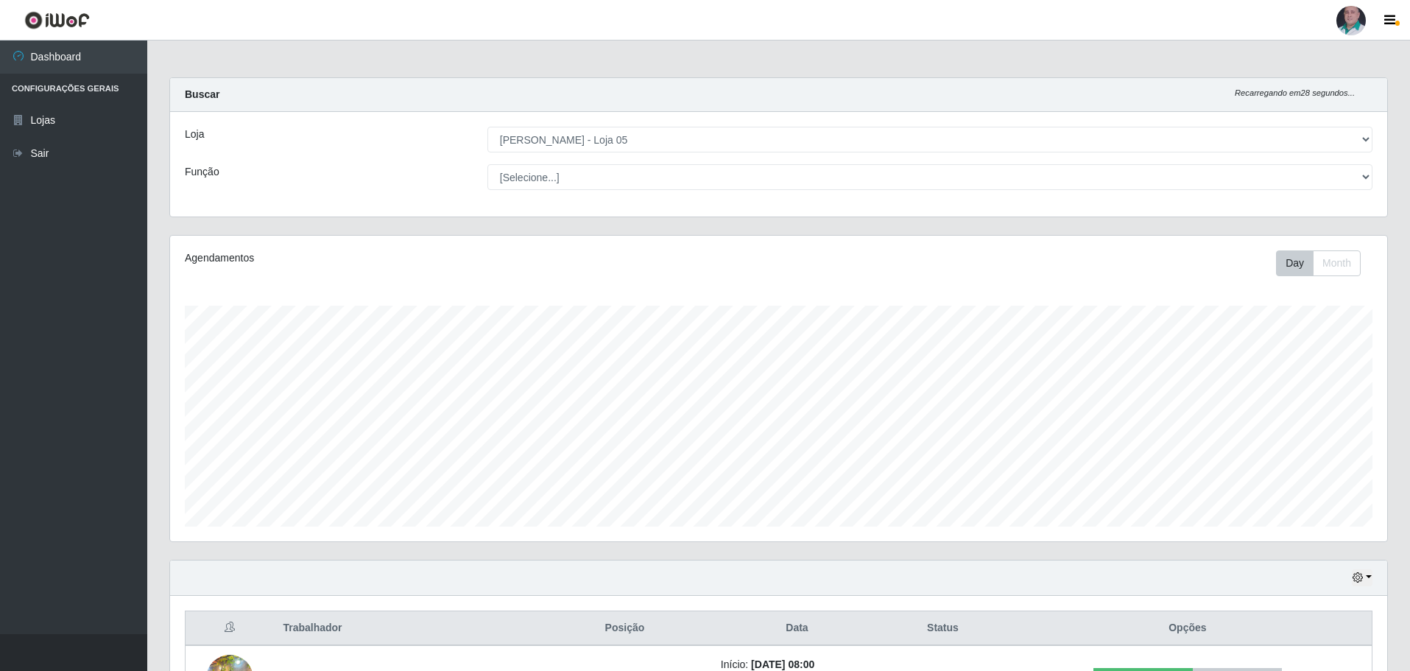
select select "252"
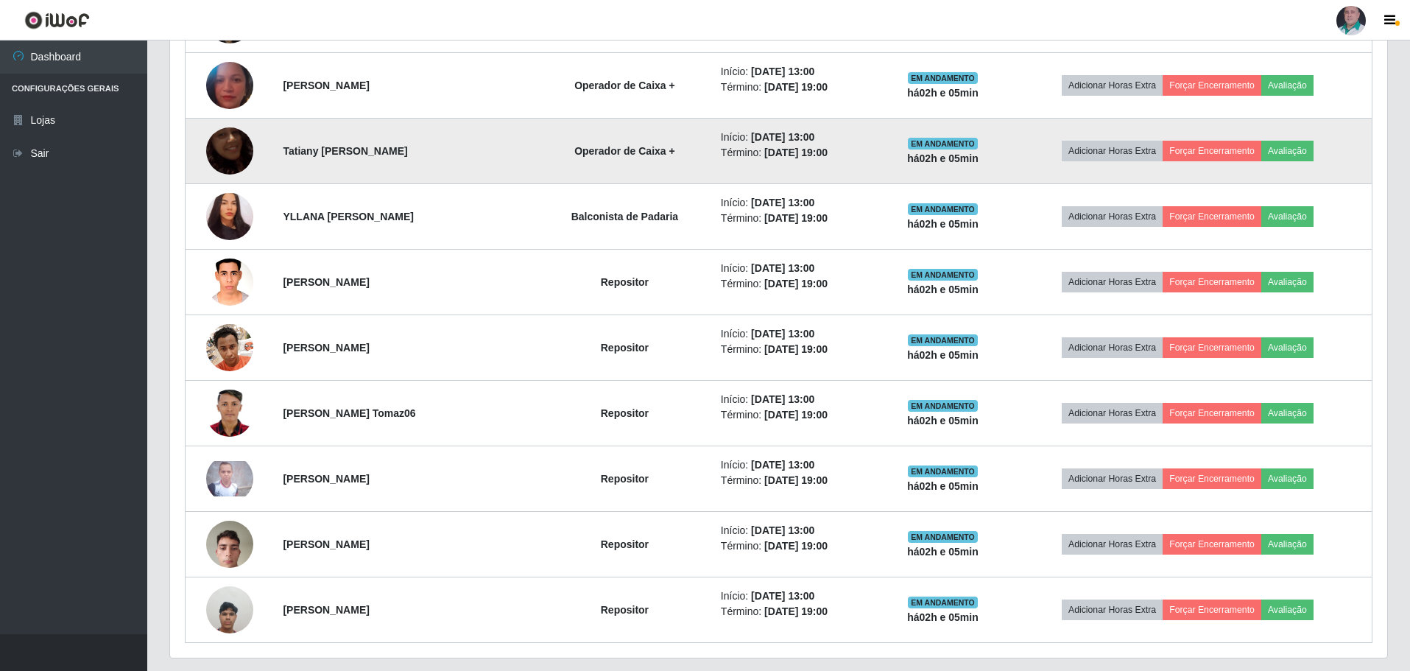
scroll to position [897, 0]
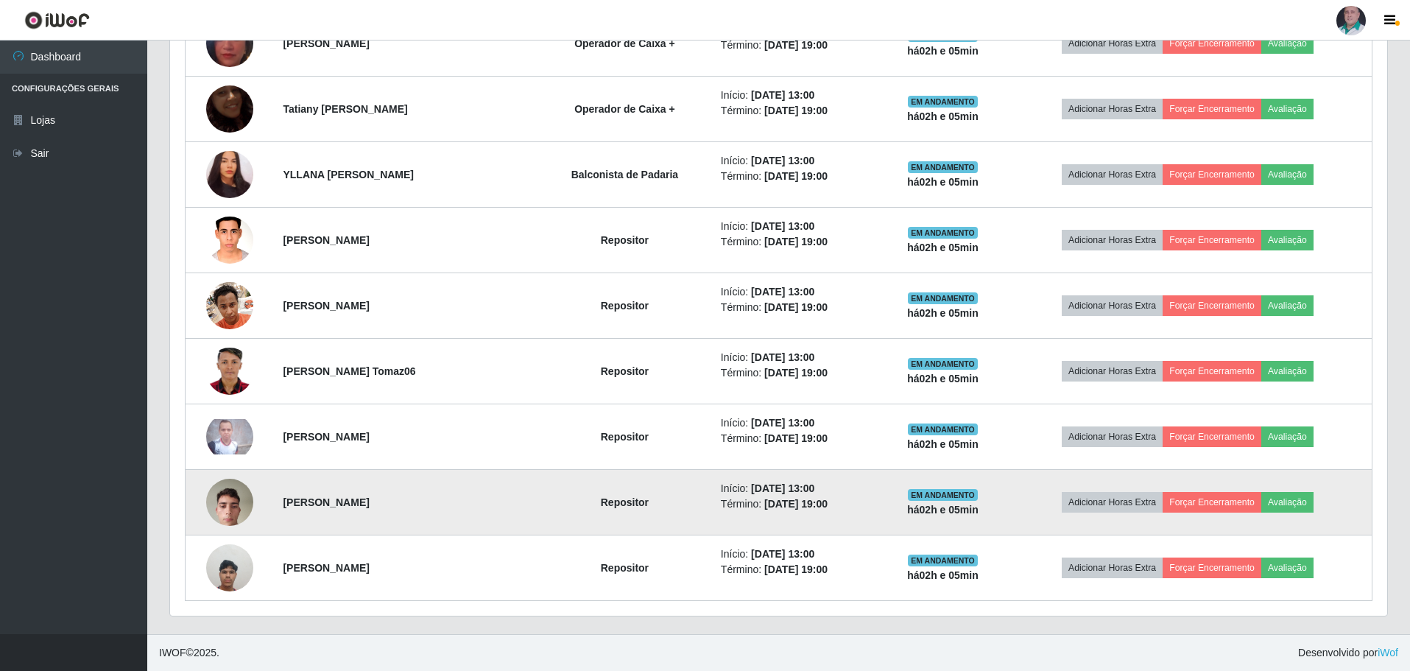
click at [223, 505] on img at bounding box center [229, 501] width 47 height 63
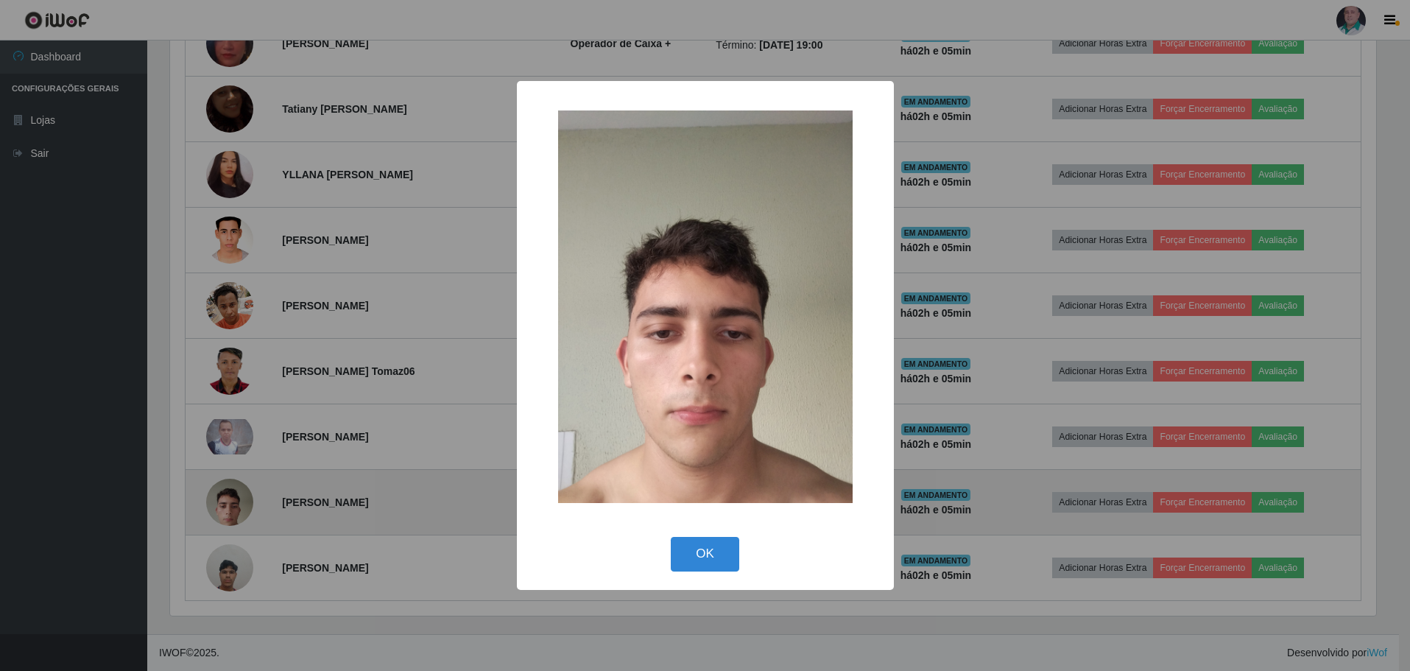
scroll to position [305, 1209]
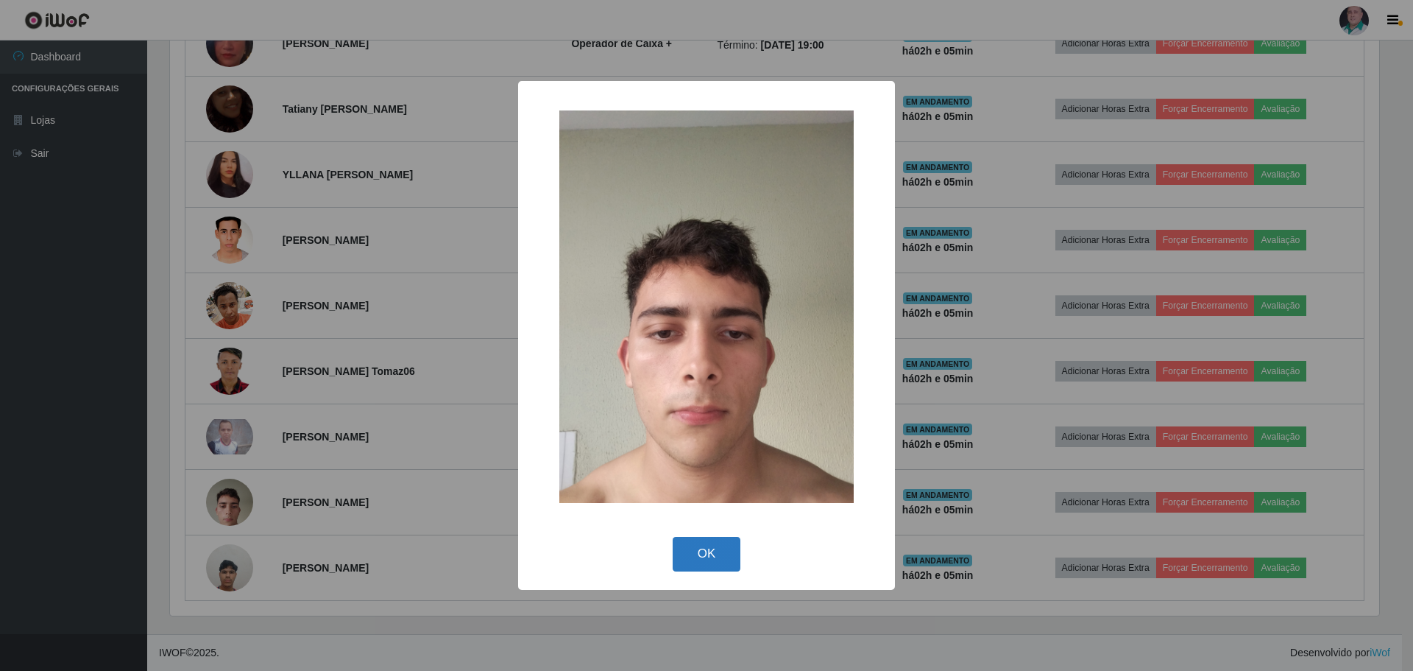
click at [701, 548] on button "OK" at bounding box center [707, 554] width 68 height 35
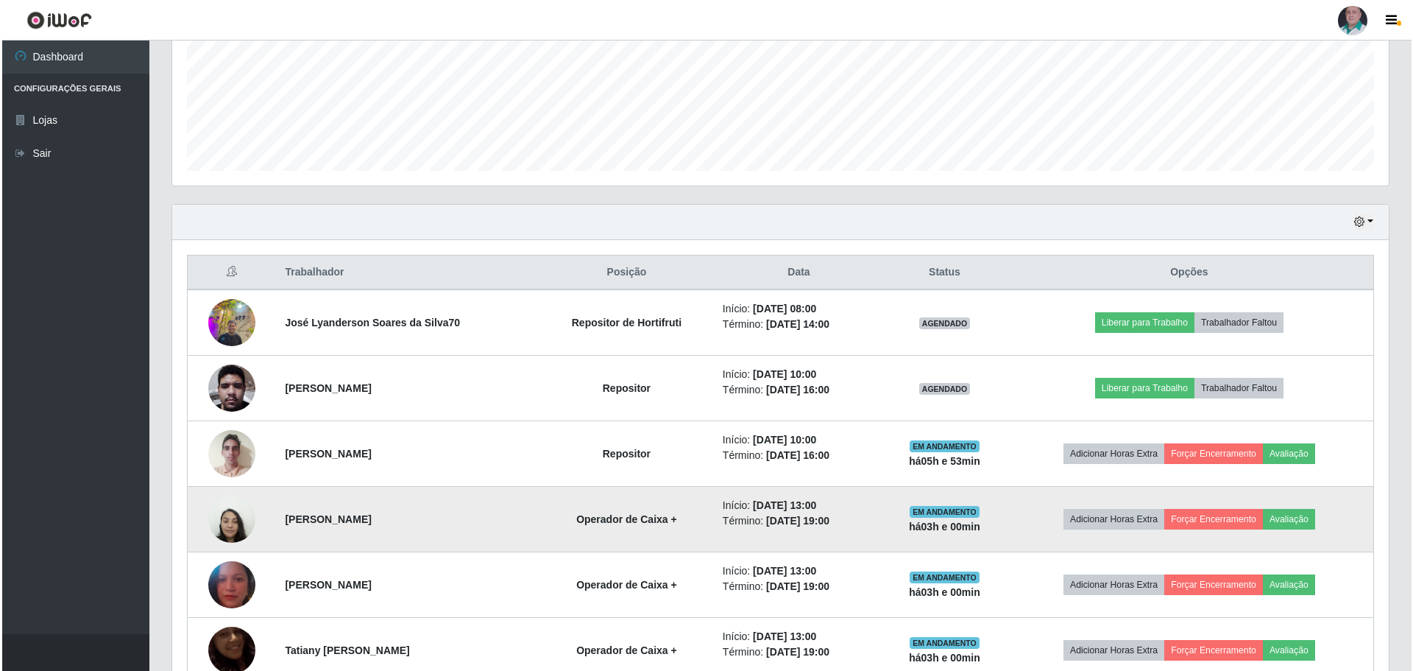
scroll to position [381, 0]
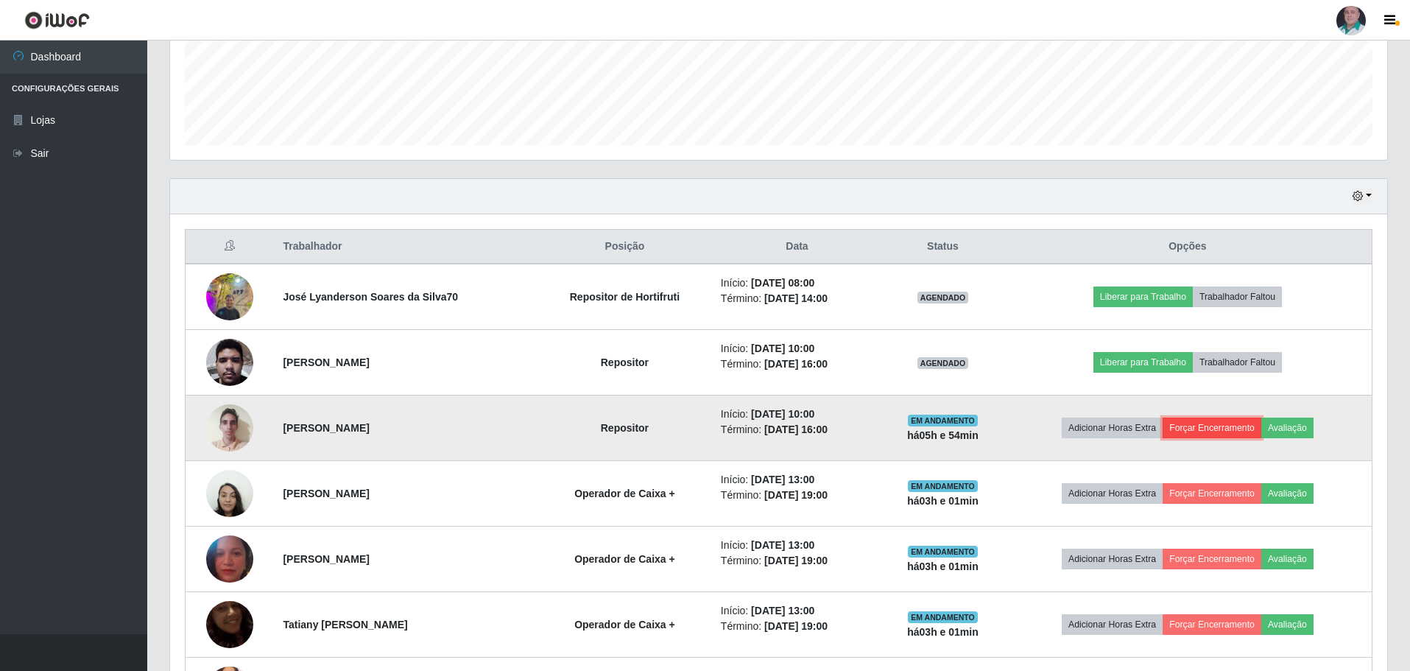
click at [1226, 427] on button "Forçar Encerramento" at bounding box center [1211, 427] width 99 height 21
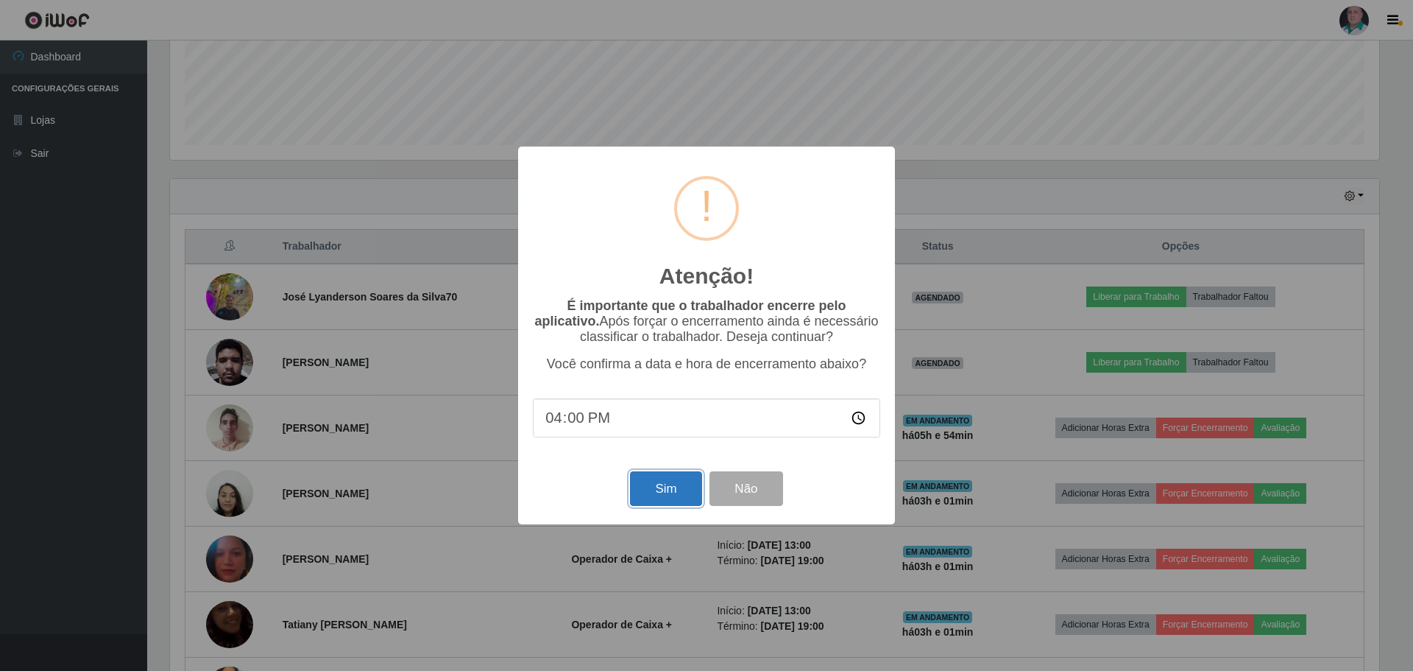
click at [670, 489] on button "Sim" at bounding box center [665, 488] width 71 height 35
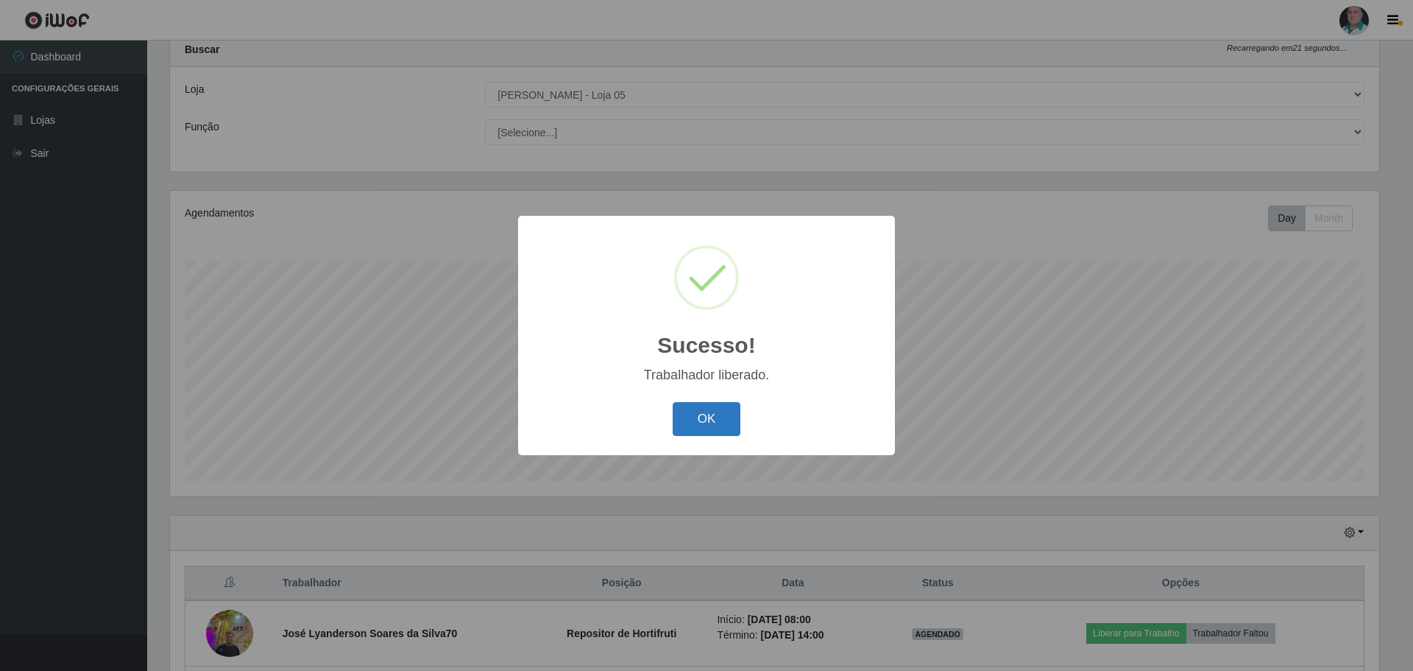
click at [718, 422] on button "OK" at bounding box center [707, 419] width 68 height 35
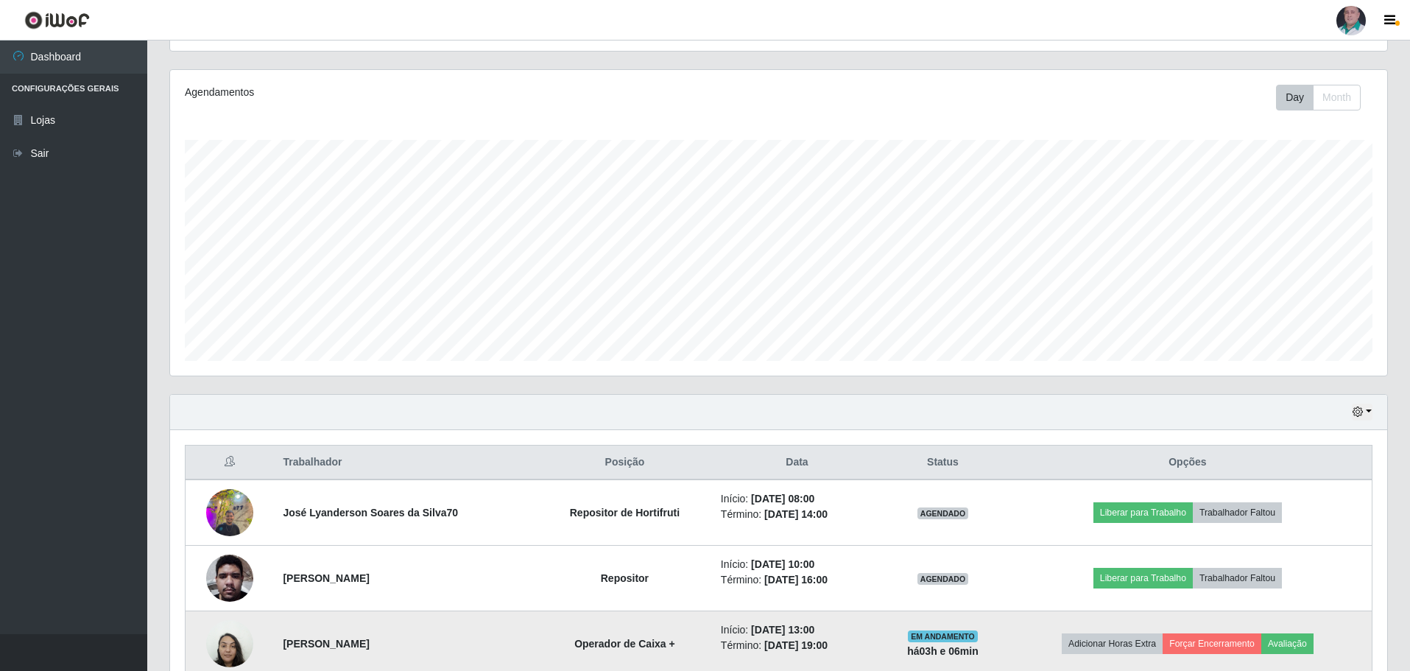
scroll to position [192, 0]
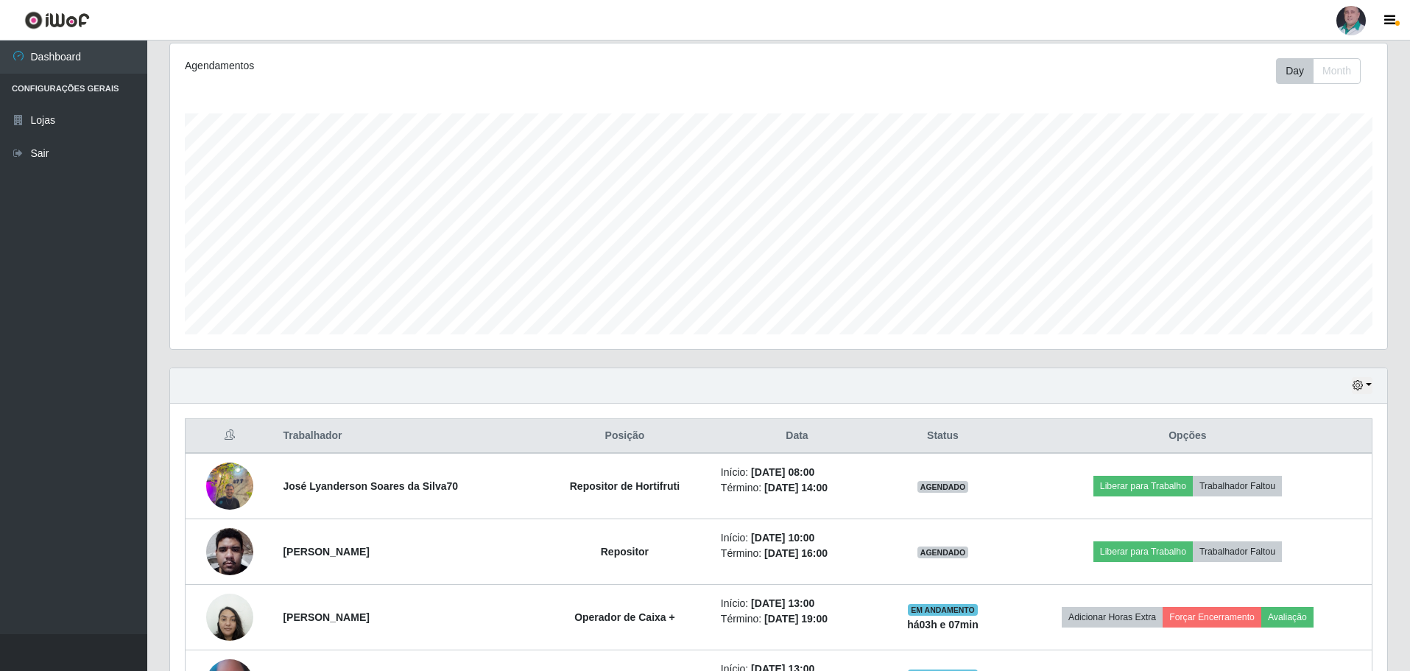
click at [786, 68] on div "Day Month" at bounding box center [1030, 71] width 705 height 26
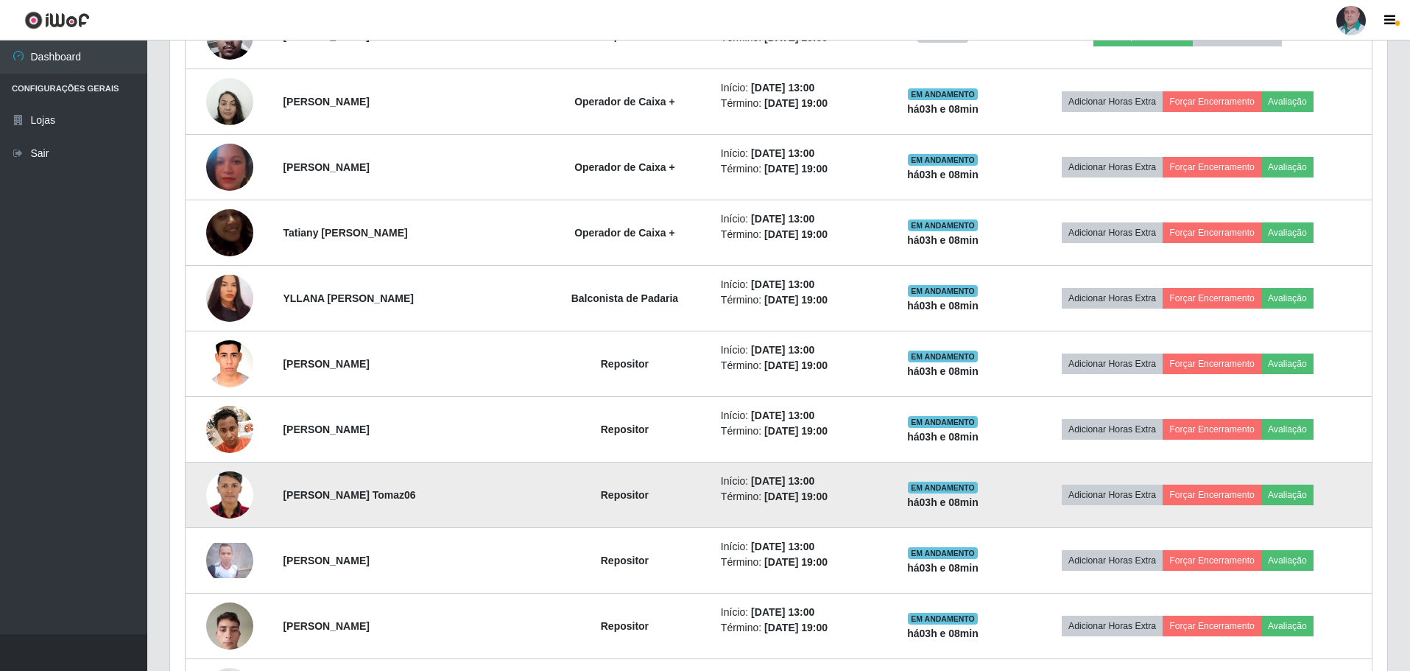
scroll to position [781, 0]
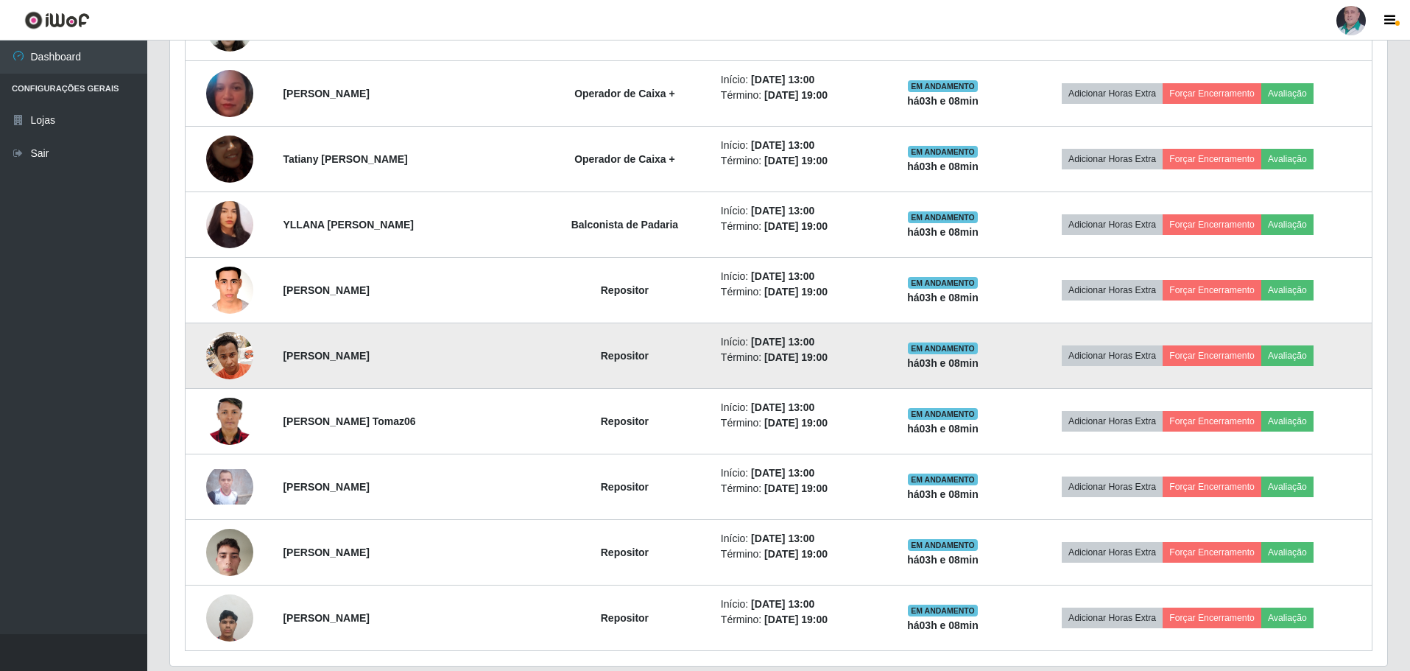
click at [229, 358] on img at bounding box center [229, 355] width 47 height 63
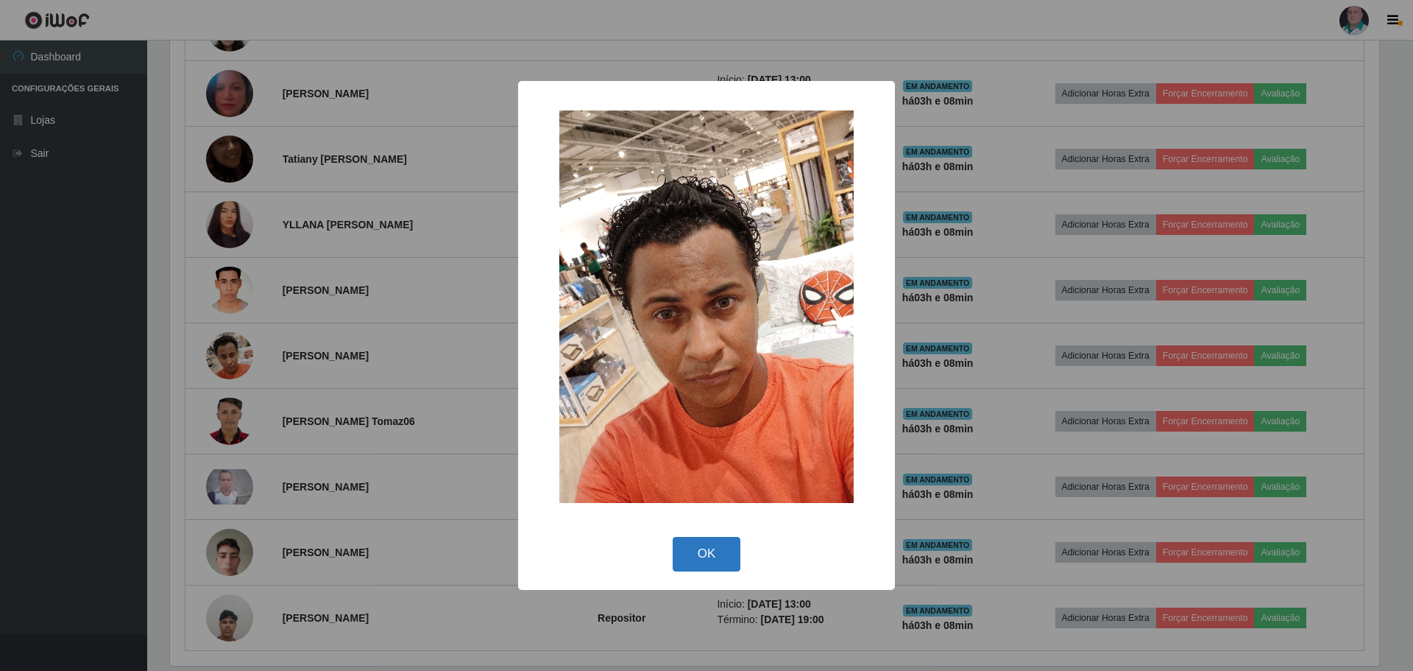
click at [697, 554] on button "OK" at bounding box center [707, 554] width 68 height 35
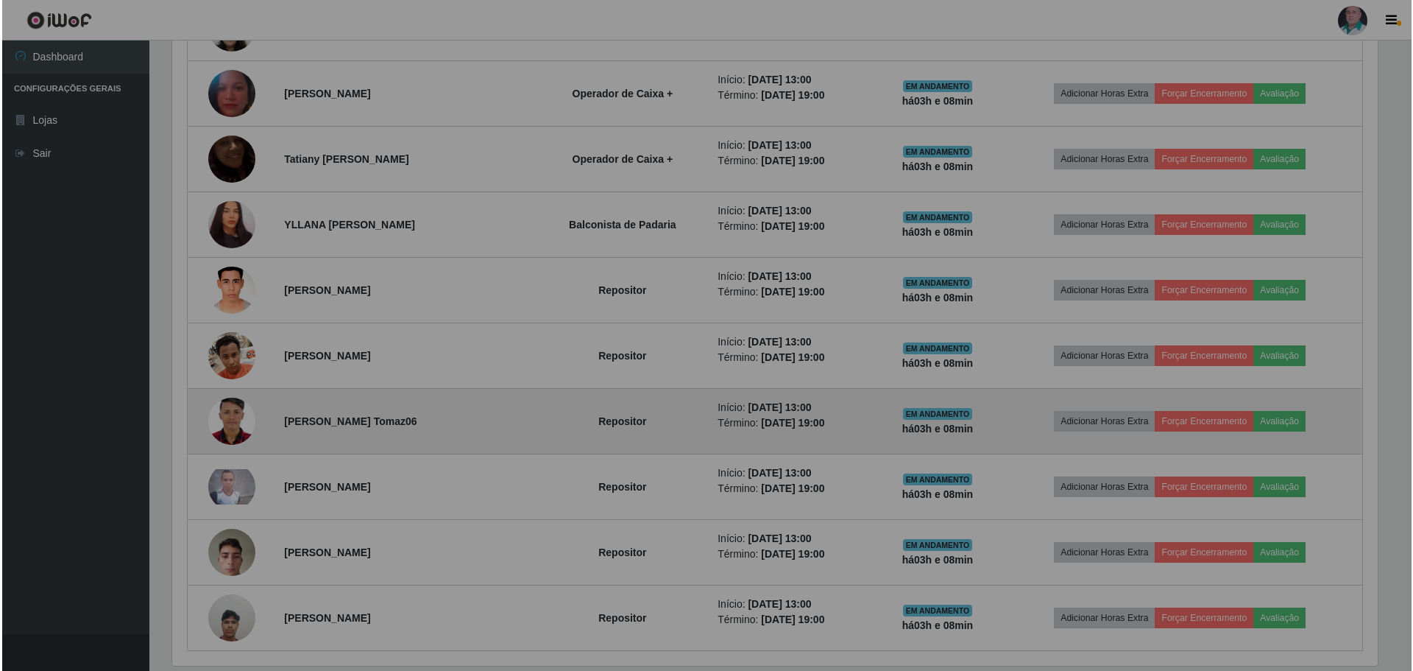
scroll to position [305, 1217]
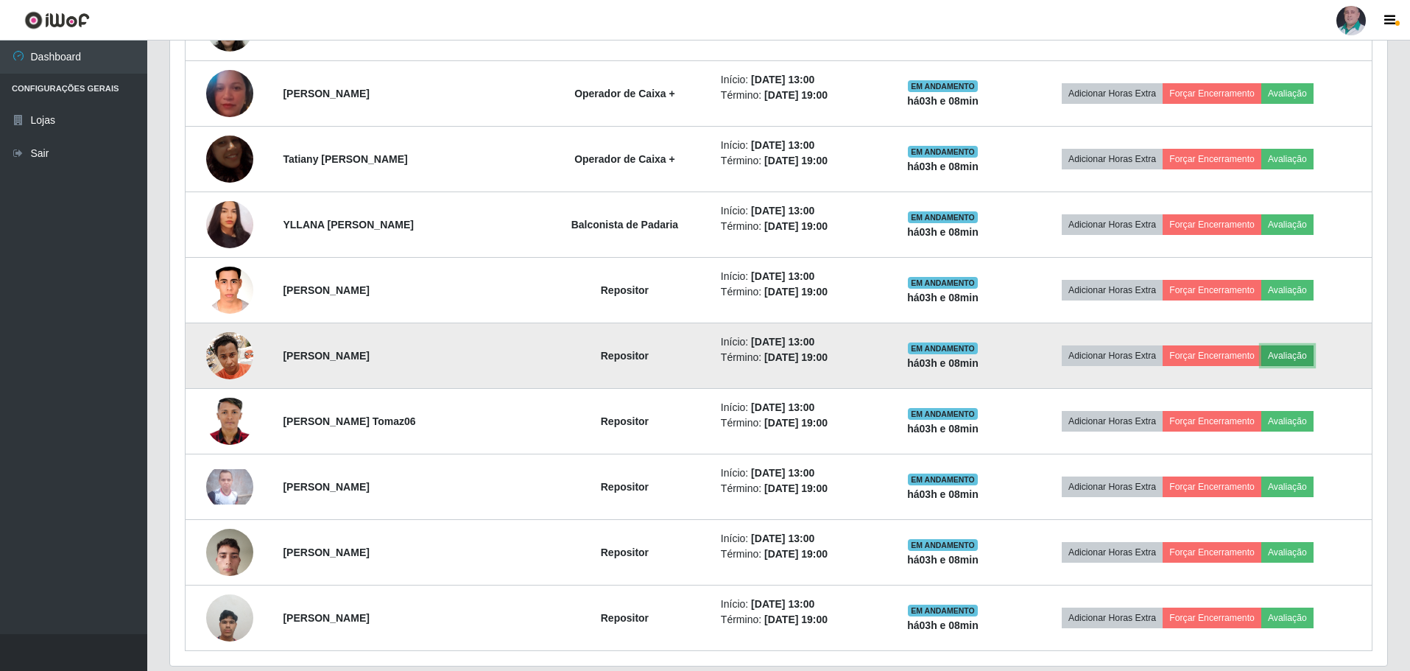
click at [1297, 356] on button "Avaliação" at bounding box center [1287, 355] width 52 height 21
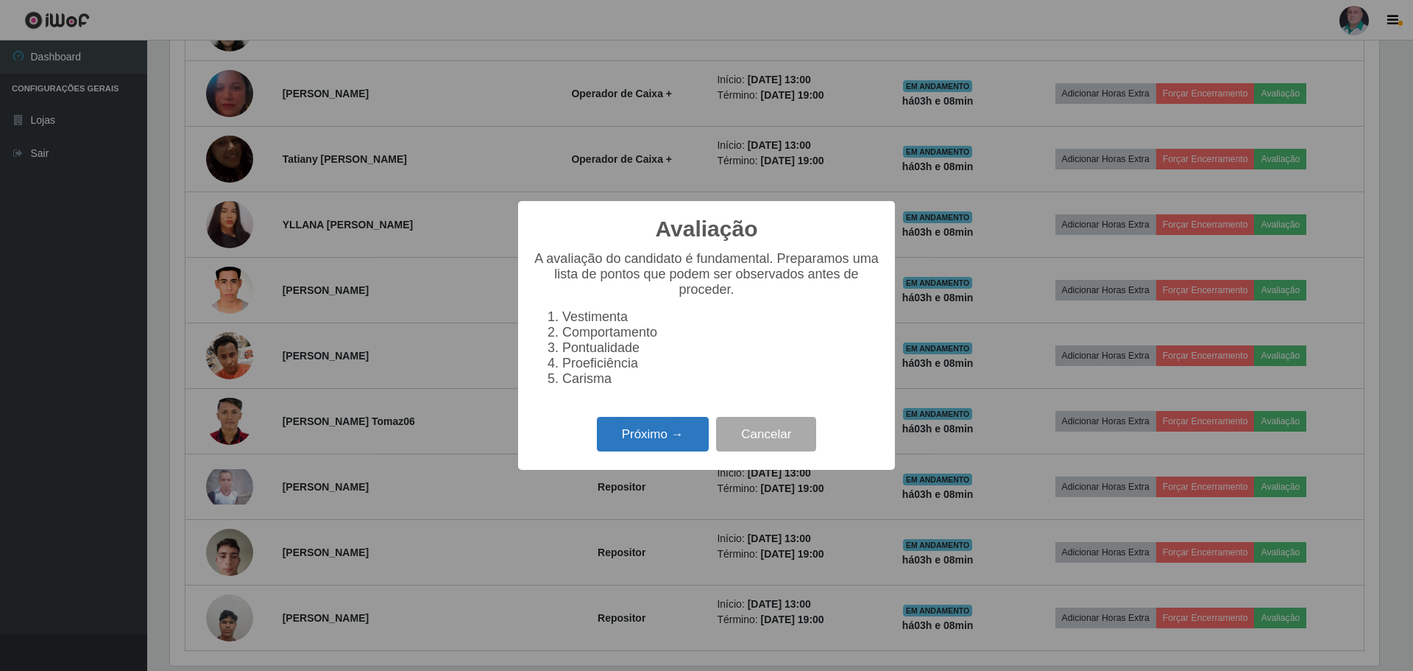
click at [630, 445] on button "Próximo →" at bounding box center [653, 434] width 112 height 35
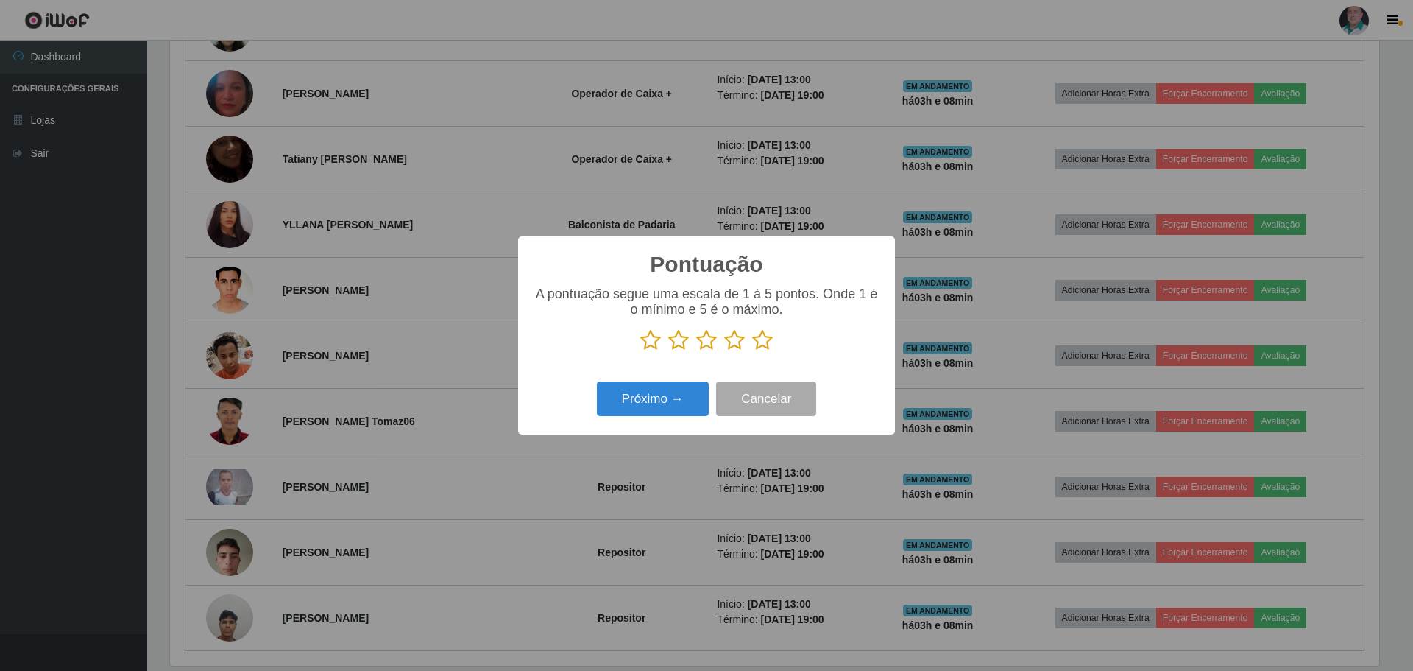
click at [768, 344] on icon at bounding box center [762, 340] width 21 height 22
click at [752, 351] on input "radio" at bounding box center [752, 351] width 0 height 0
click at [673, 397] on button "Próximo →" at bounding box center [653, 398] width 112 height 35
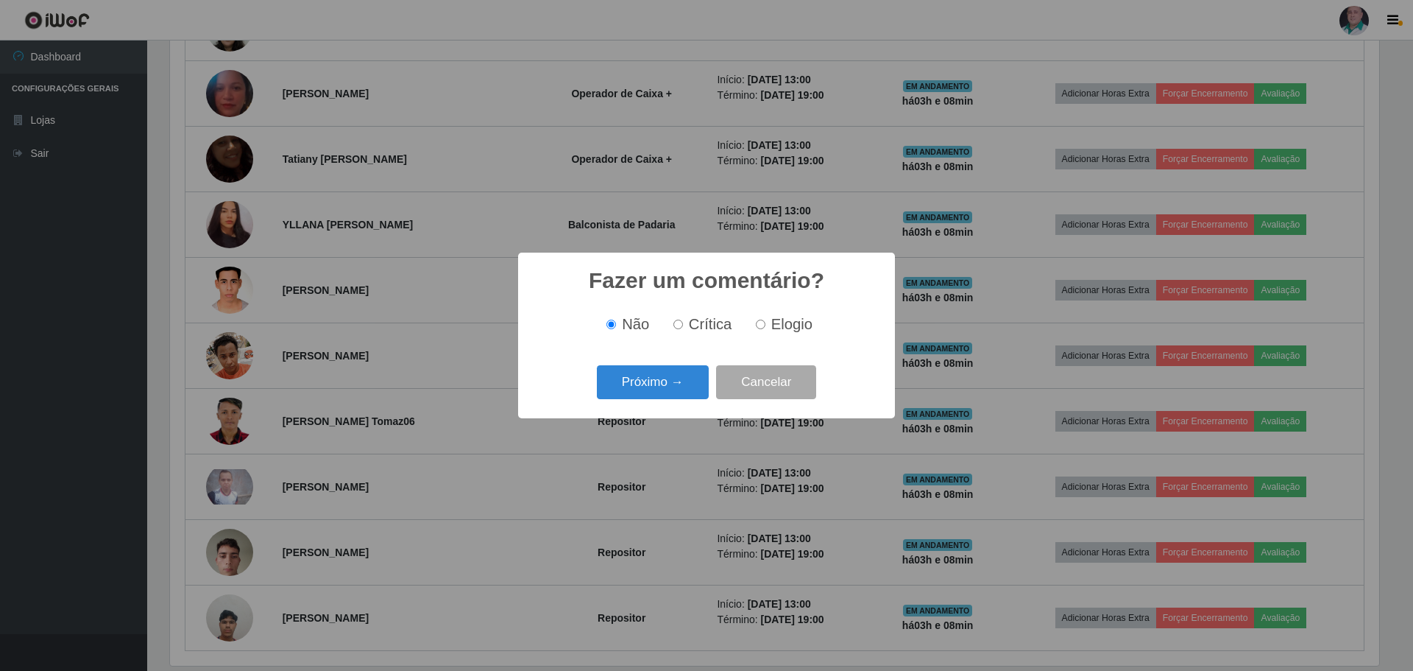
click at [764, 328] on input "Elogio" at bounding box center [761, 324] width 10 height 10
radio input "true"
click at [683, 378] on button "Próximo →" at bounding box center [653, 382] width 112 height 35
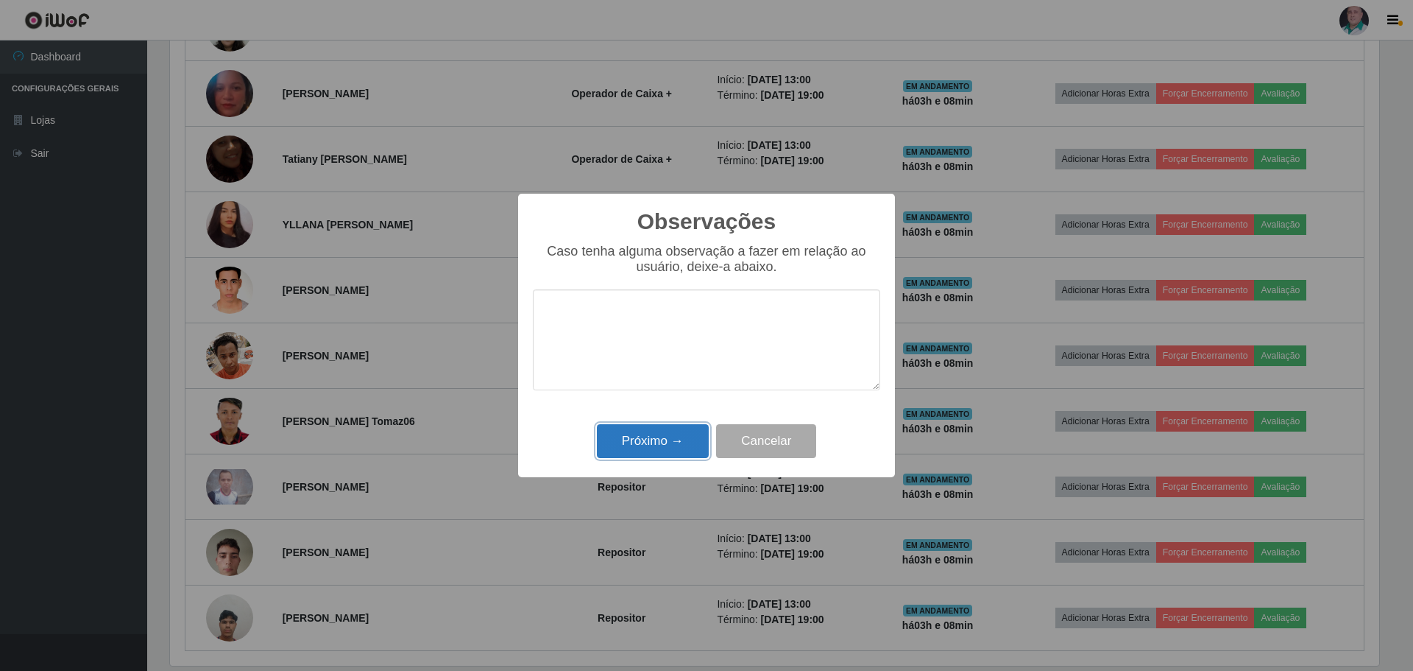
click at [649, 445] on button "Próximo →" at bounding box center [653, 441] width 112 height 35
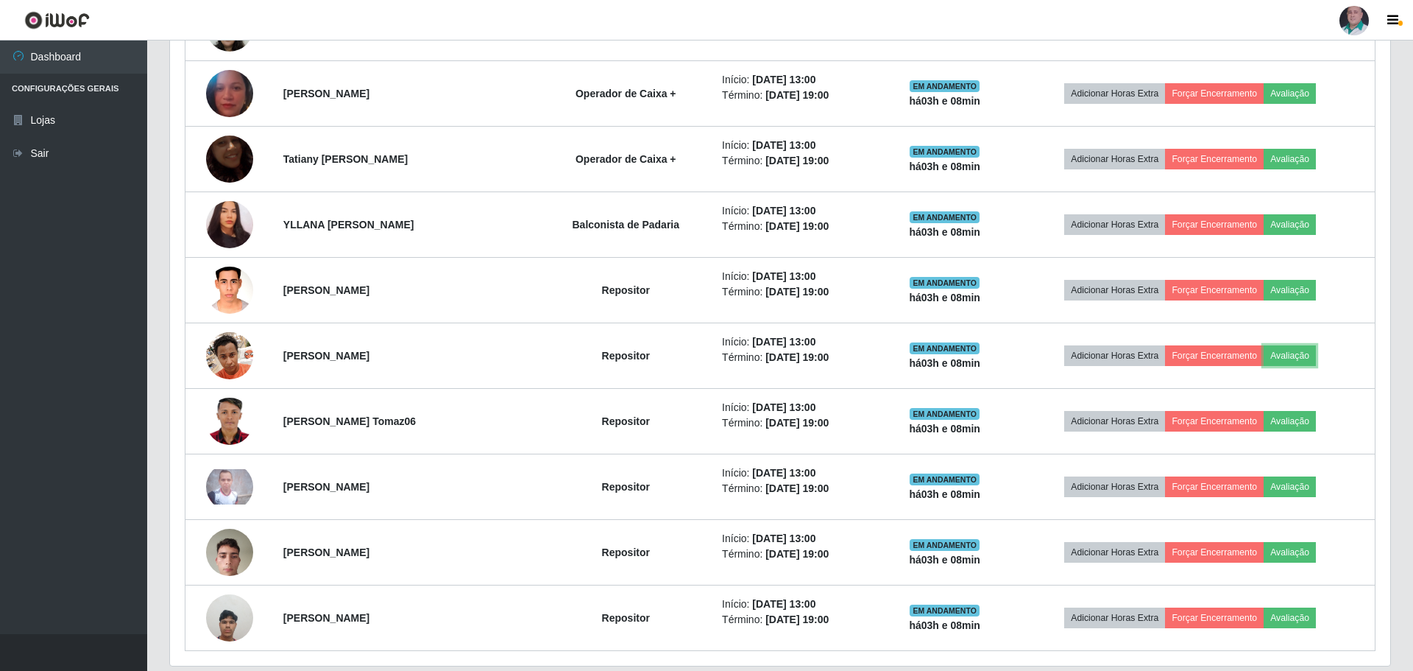
scroll to position [305, 1217]
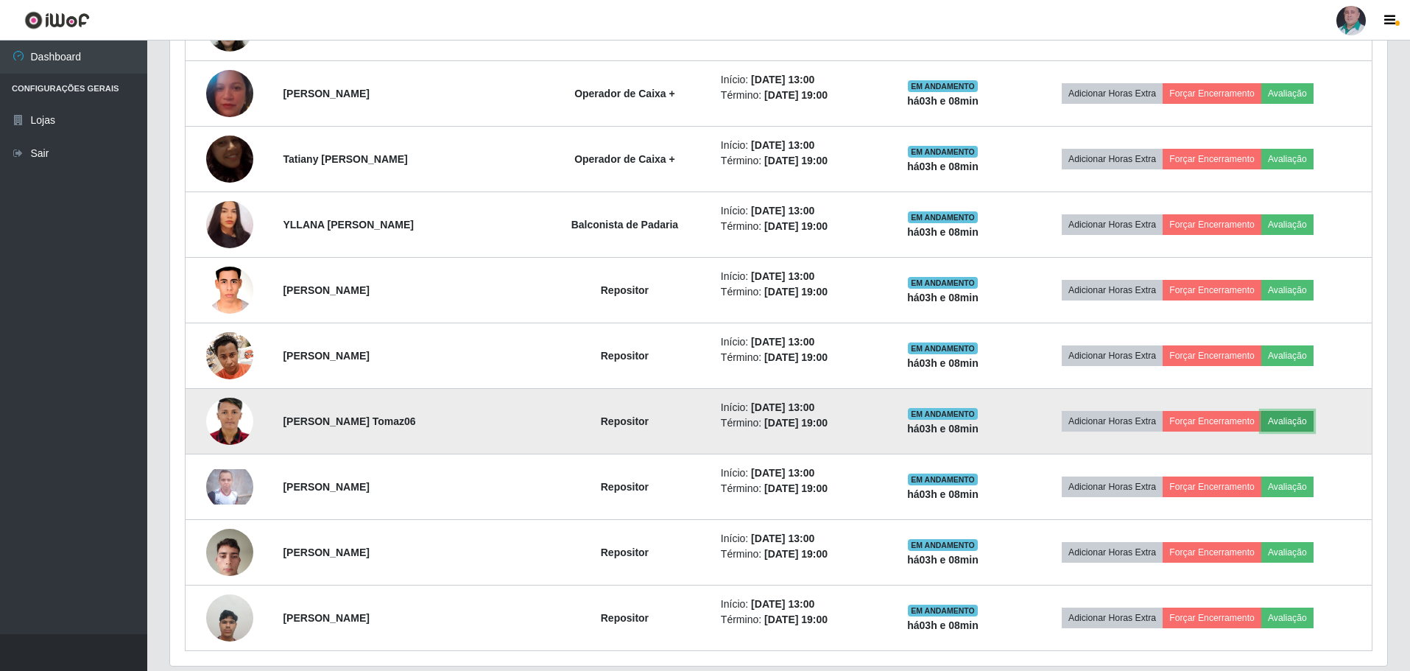
click at [1297, 422] on button "Avaliação" at bounding box center [1287, 421] width 52 height 21
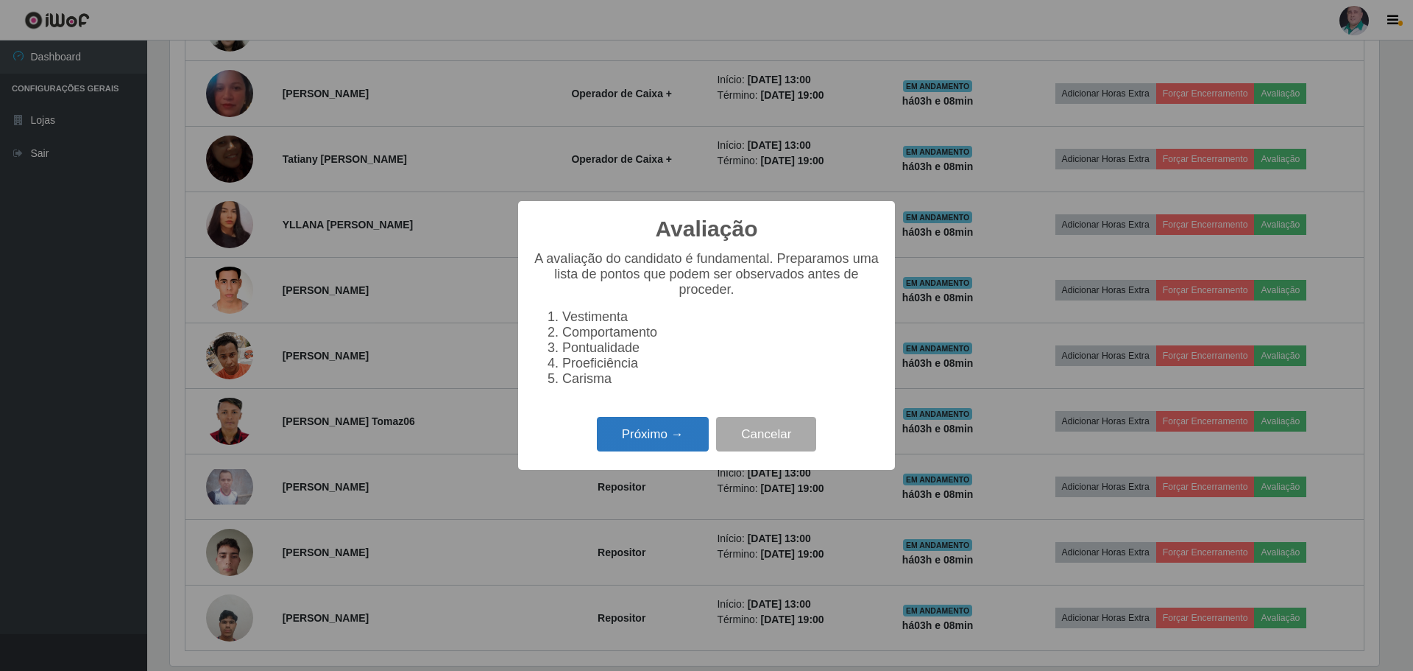
click at [665, 445] on button "Próximo →" at bounding box center [653, 434] width 112 height 35
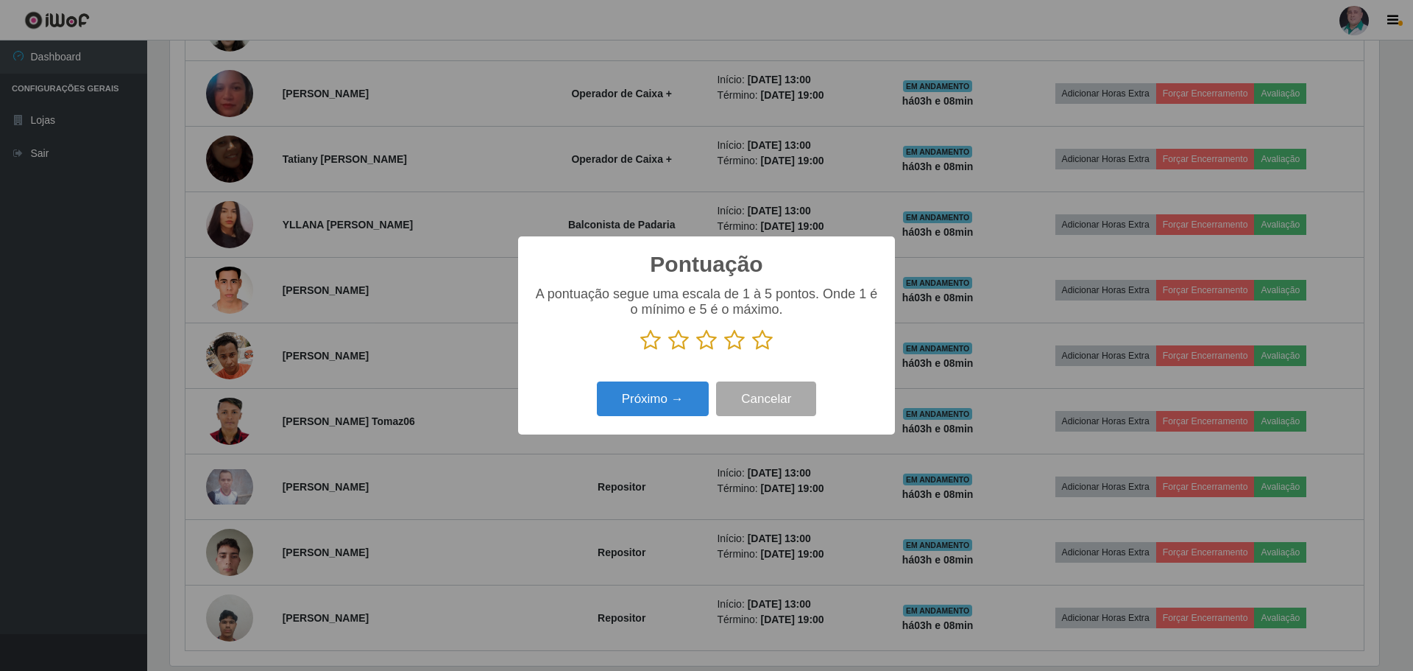
scroll to position [735778, 734874]
click at [760, 339] on icon at bounding box center [762, 340] width 21 height 22
click at [752, 351] on input "radio" at bounding box center [752, 351] width 0 height 0
click at [687, 397] on button "Próximo →" at bounding box center [653, 398] width 112 height 35
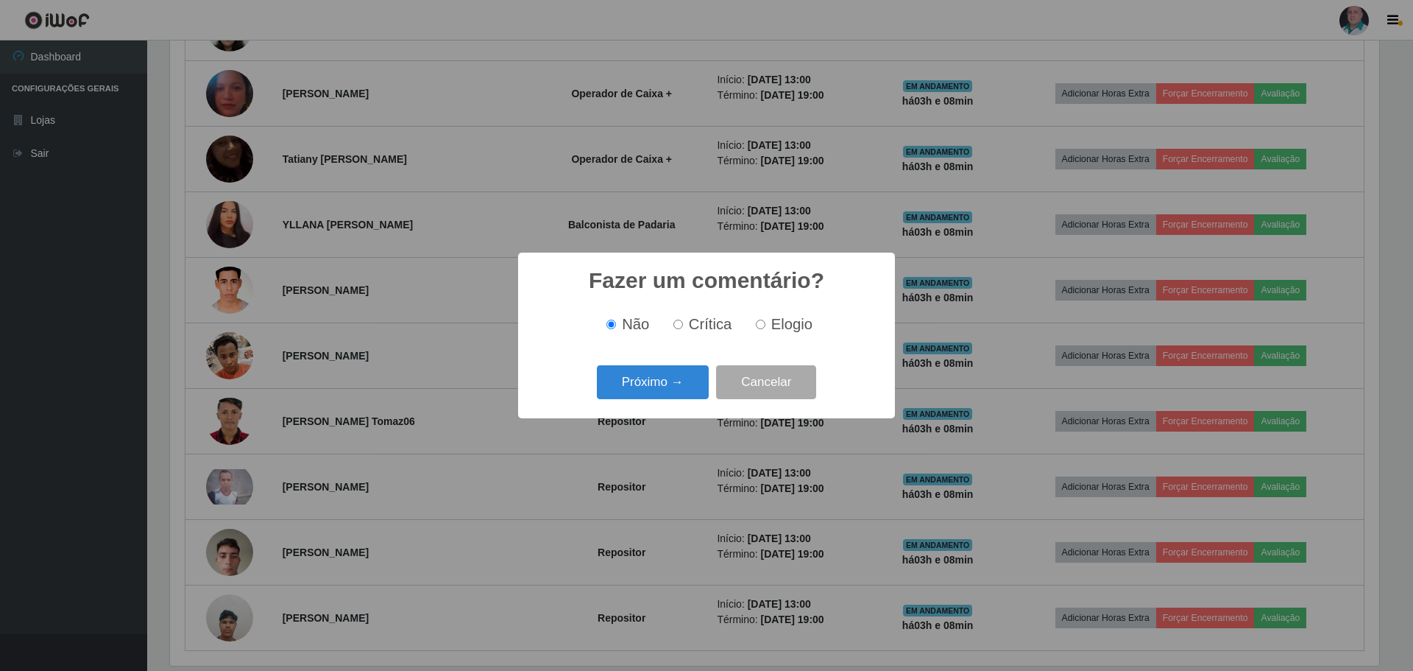
click at [762, 323] on input "Elogio" at bounding box center [761, 324] width 10 height 10
radio input "true"
click at [671, 381] on button "Próximo →" at bounding box center [653, 382] width 112 height 35
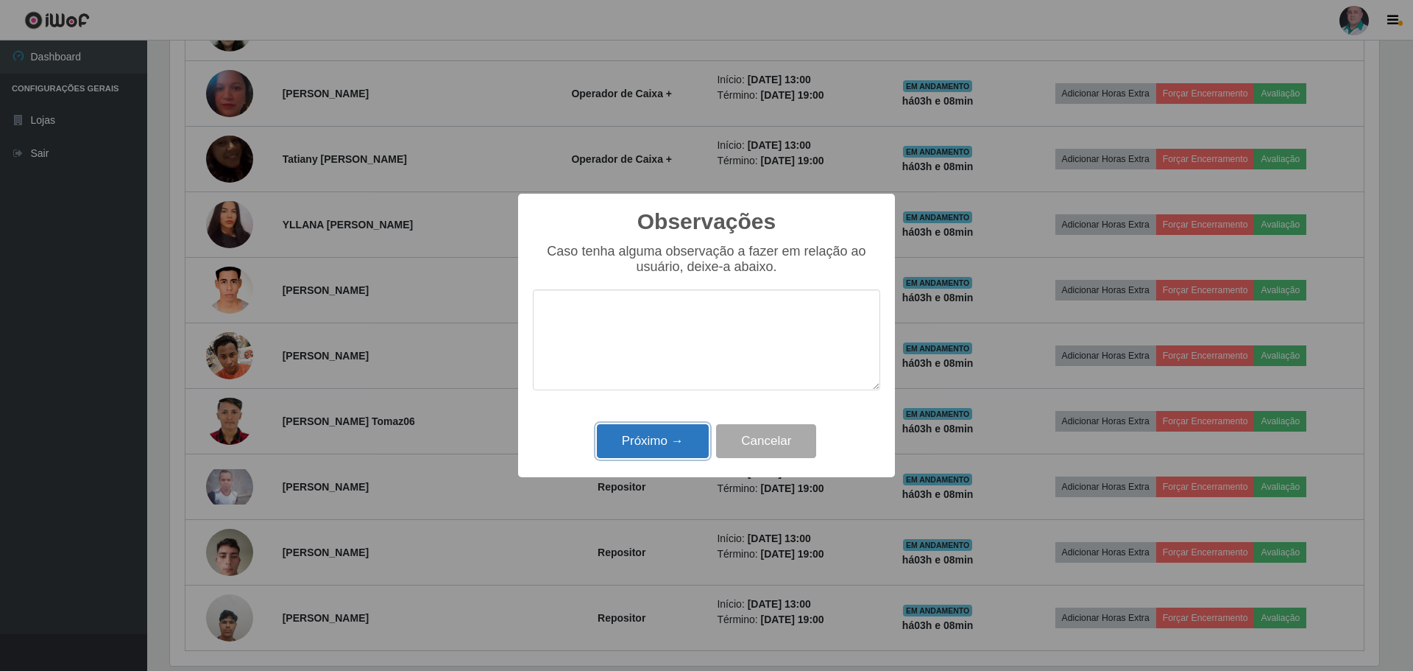
click at [648, 443] on button "Próximo →" at bounding box center [653, 441] width 112 height 35
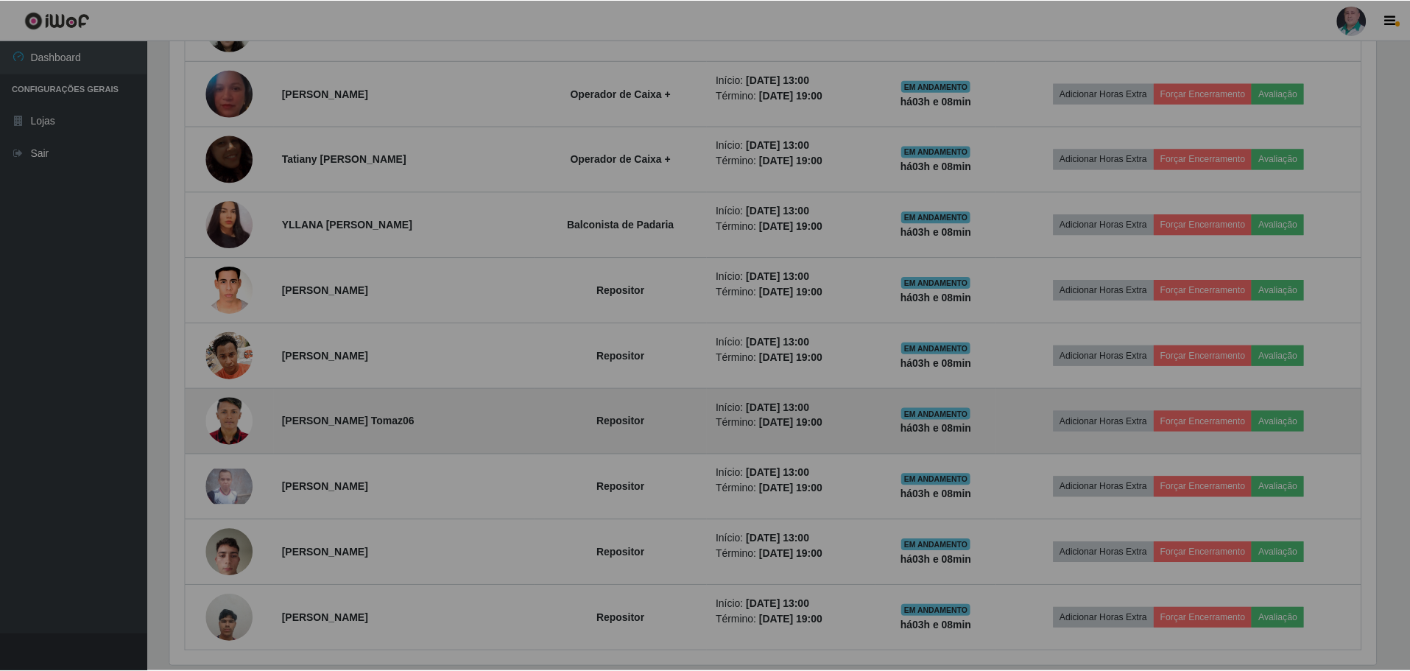
scroll to position [305, 1217]
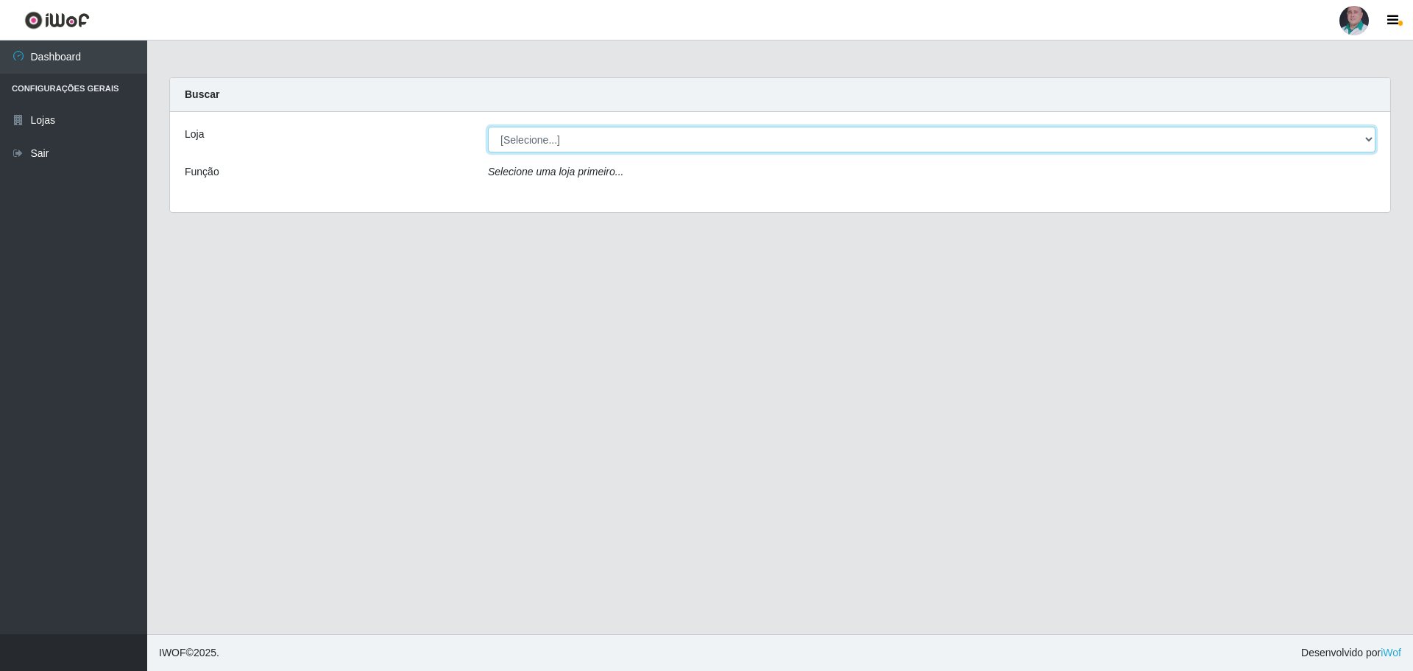
drag, startPoint x: 551, startPoint y: 139, endPoint x: 551, endPoint y: 149, distance: 10.3
click at [551, 139] on select "[Selecione...] Mar Vermelho - Loja 05" at bounding box center [932, 140] width 888 height 26
select select "252"
click at [488, 127] on select "[Selecione...] Mar Vermelho - Loja 05" at bounding box center [932, 140] width 888 height 26
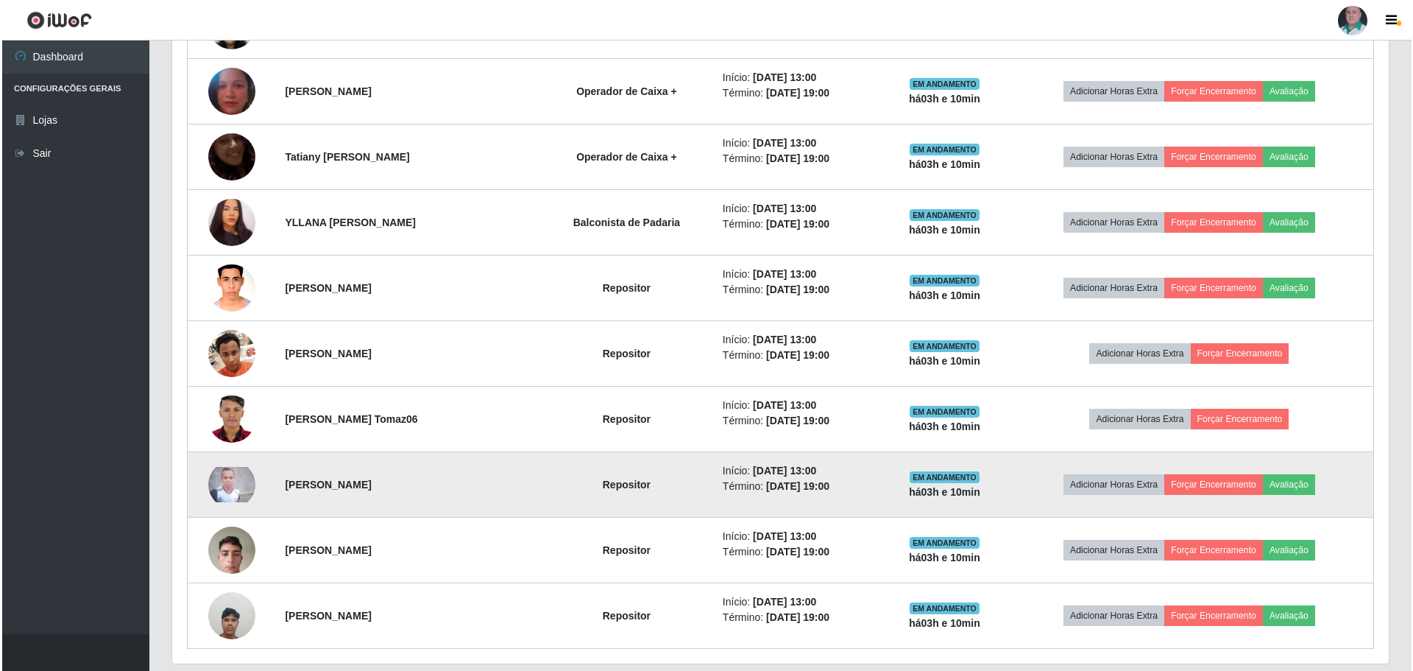
scroll to position [831, 0]
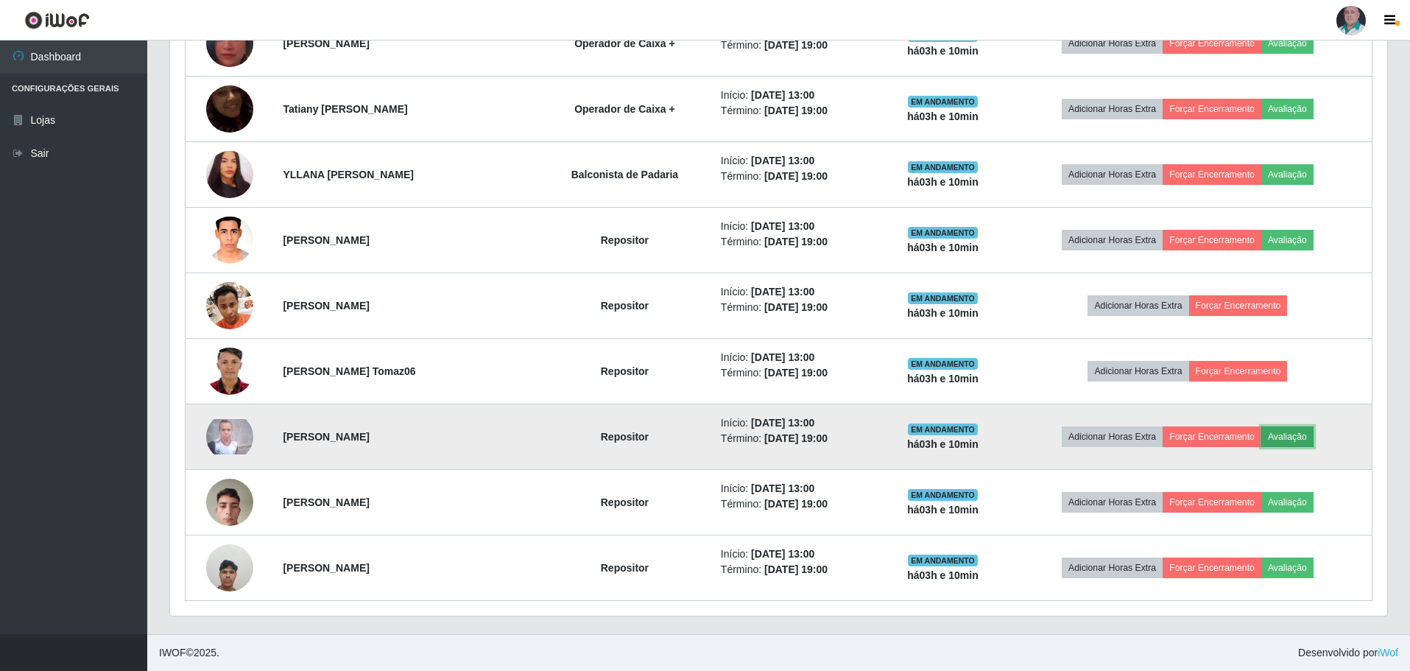
click at [1290, 438] on button "Avaliação" at bounding box center [1287, 436] width 52 height 21
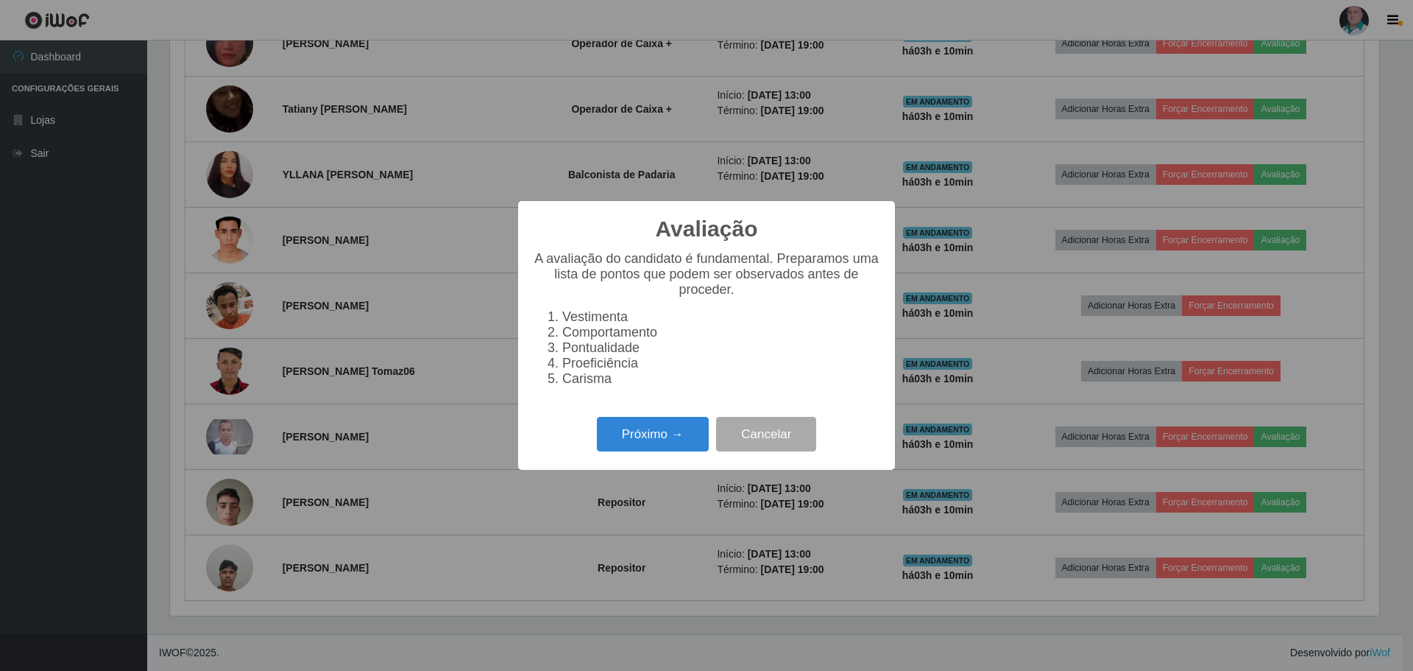
scroll to position [305, 1209]
click at [653, 439] on button "Próximo →" at bounding box center [653, 434] width 112 height 35
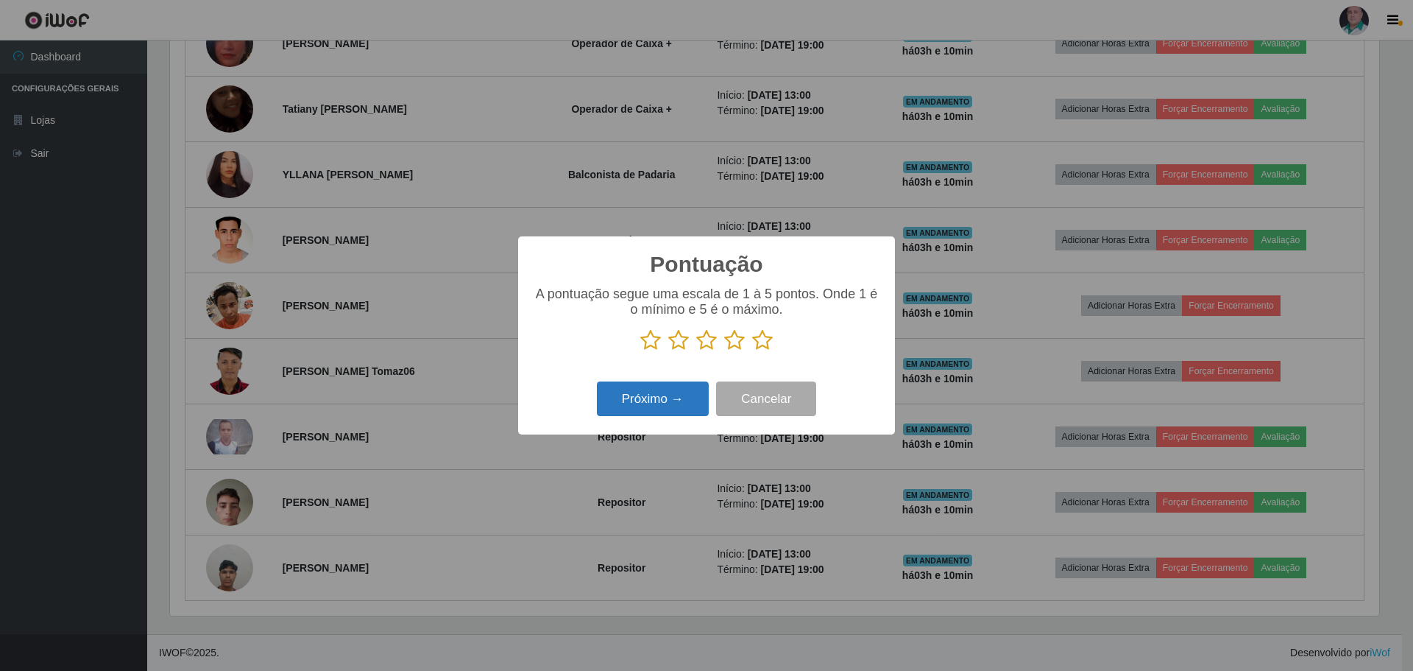
scroll to position [735778, 734874]
click at [766, 337] on icon at bounding box center [762, 340] width 21 height 22
click at [752, 351] on input "radio" at bounding box center [752, 351] width 0 height 0
click at [658, 398] on button "Próximo →" at bounding box center [653, 398] width 112 height 35
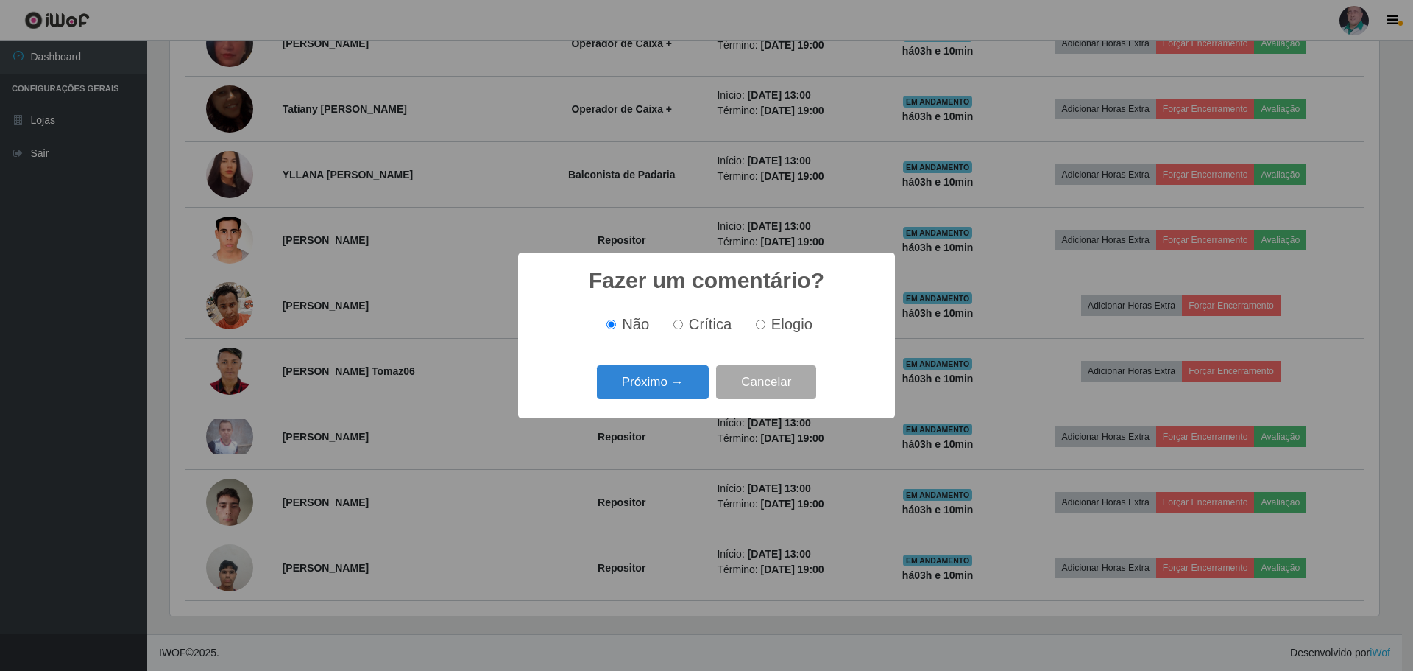
click at [761, 325] on input "Elogio" at bounding box center [761, 324] width 10 height 10
radio input "true"
click at [662, 381] on button "Próximo →" at bounding box center [653, 382] width 112 height 35
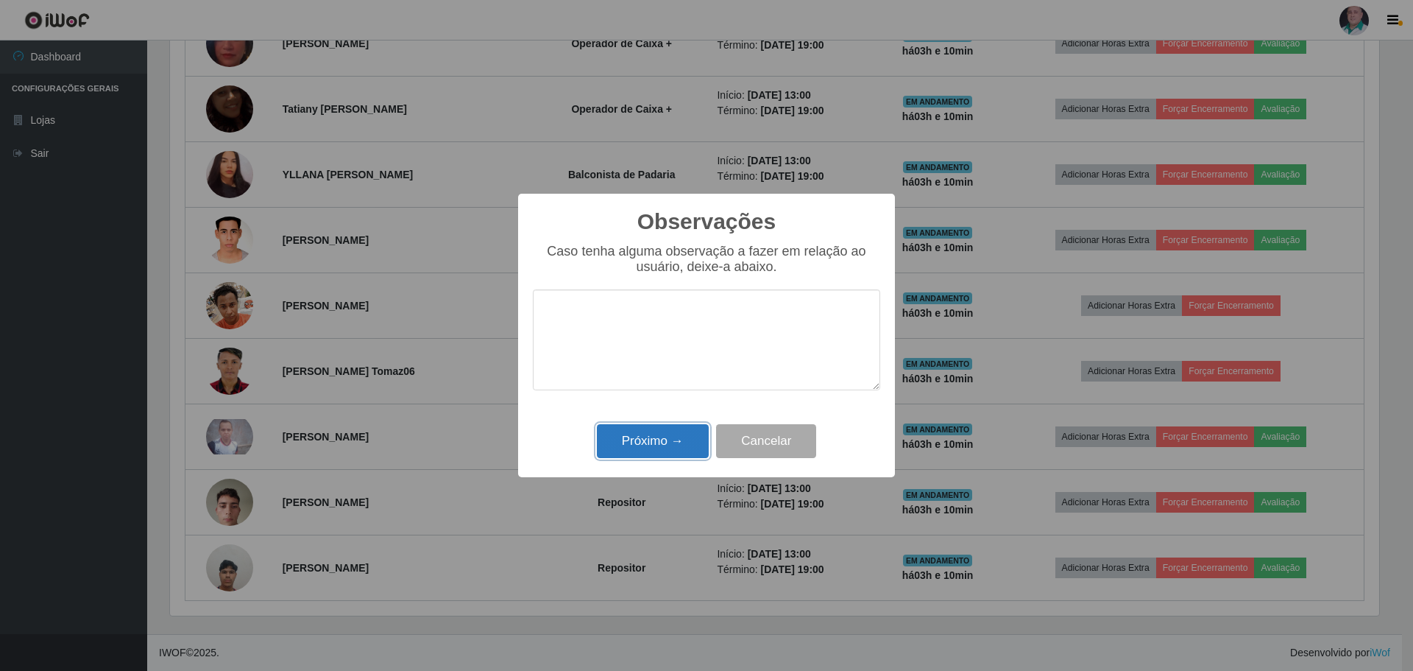
click at [646, 435] on button "Próximo →" at bounding box center [653, 441] width 112 height 35
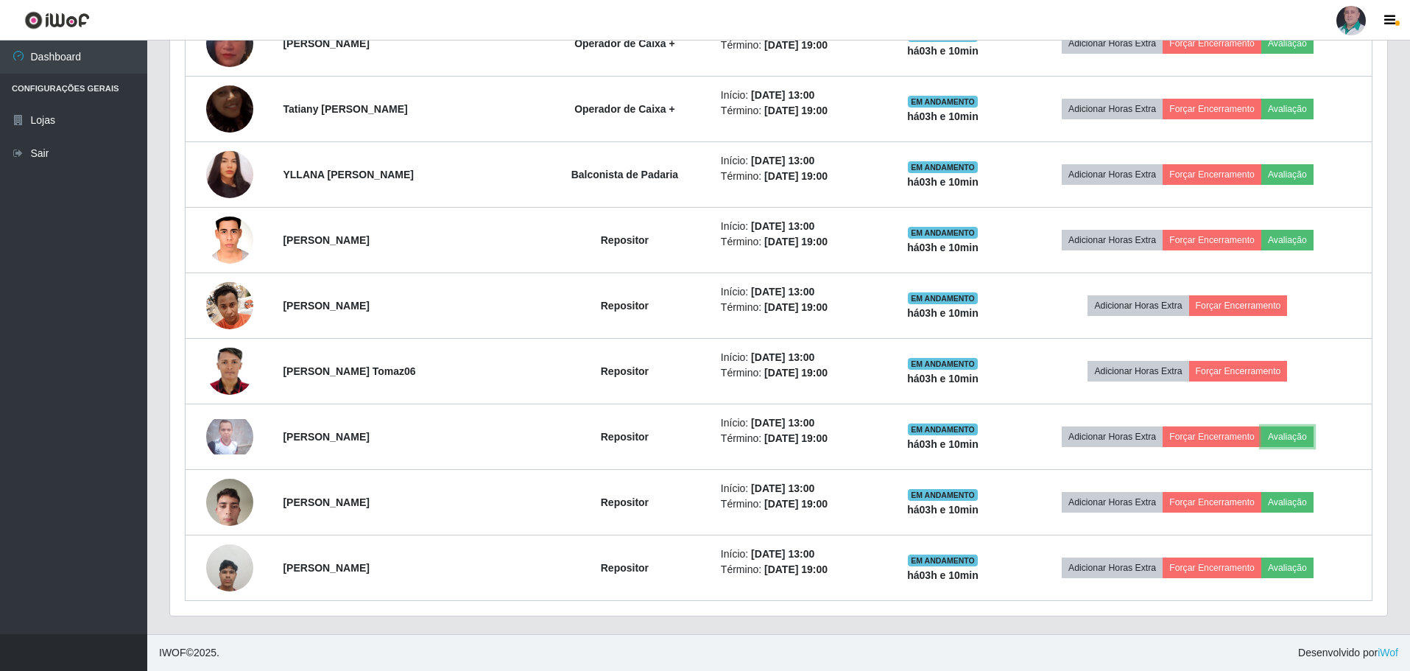
scroll to position [305, 1217]
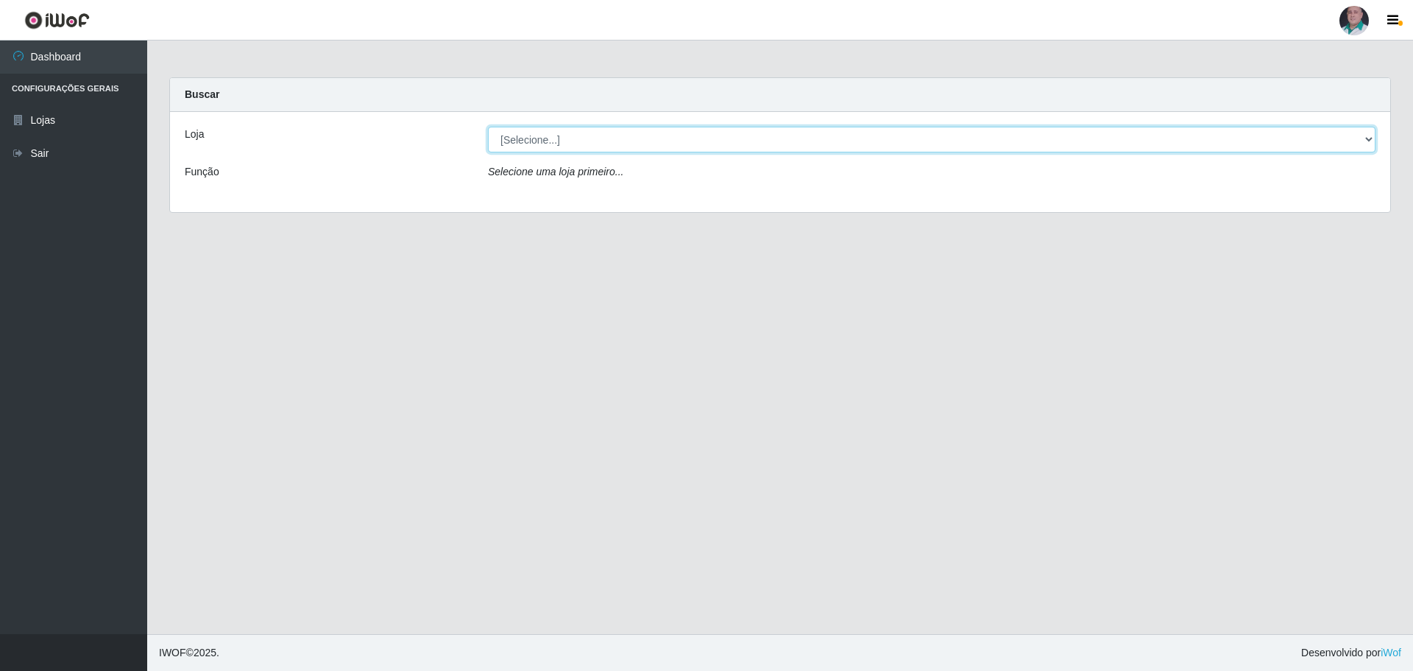
drag, startPoint x: 511, startPoint y: 141, endPoint x: 520, endPoint y: 152, distance: 14.1
click at [511, 141] on select "[Selecione...] Mar Vermelho - Loja 05" at bounding box center [932, 140] width 888 height 26
click at [488, 127] on select "[Selecione...] Mar Vermelho - Loja 05" at bounding box center [932, 140] width 888 height 26
click at [526, 144] on select "[Selecione...] Mar Vermelho - Loja 05" at bounding box center [932, 140] width 888 height 26
select select "252"
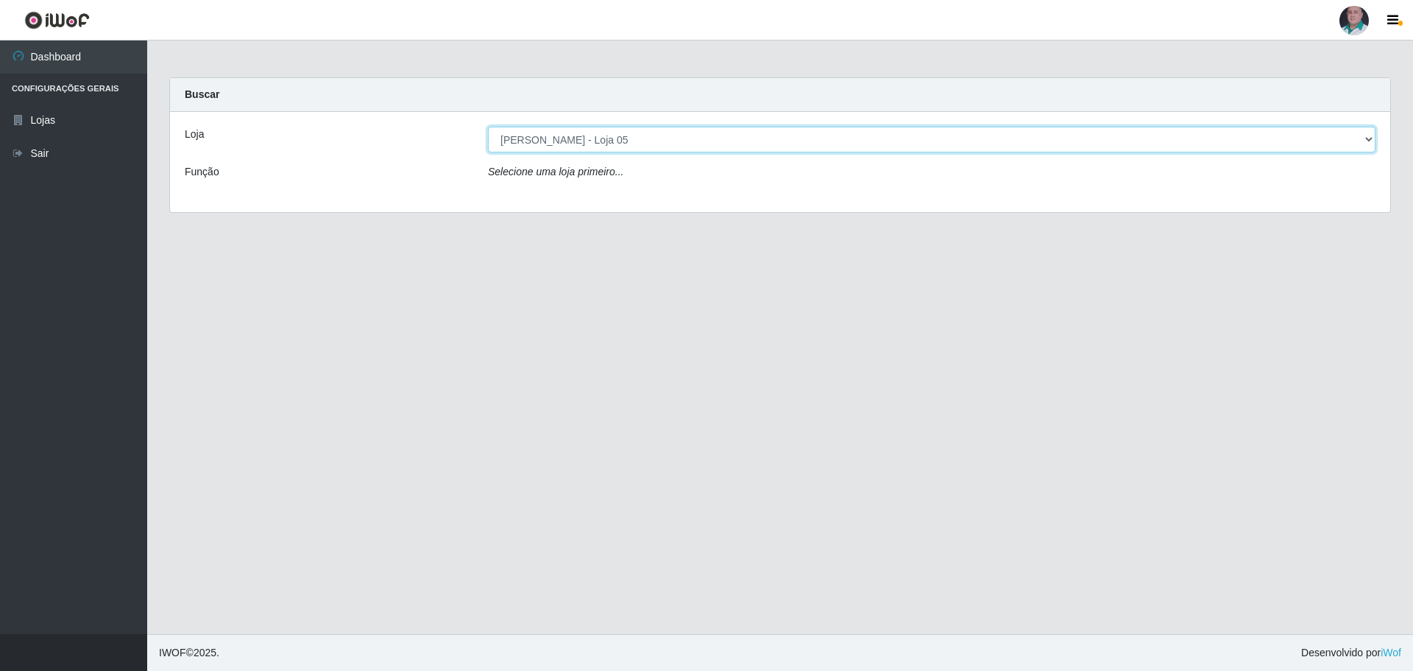
click at [488, 127] on select "[Selecione...] Mar Vermelho - Loja 05" at bounding box center [932, 140] width 888 height 26
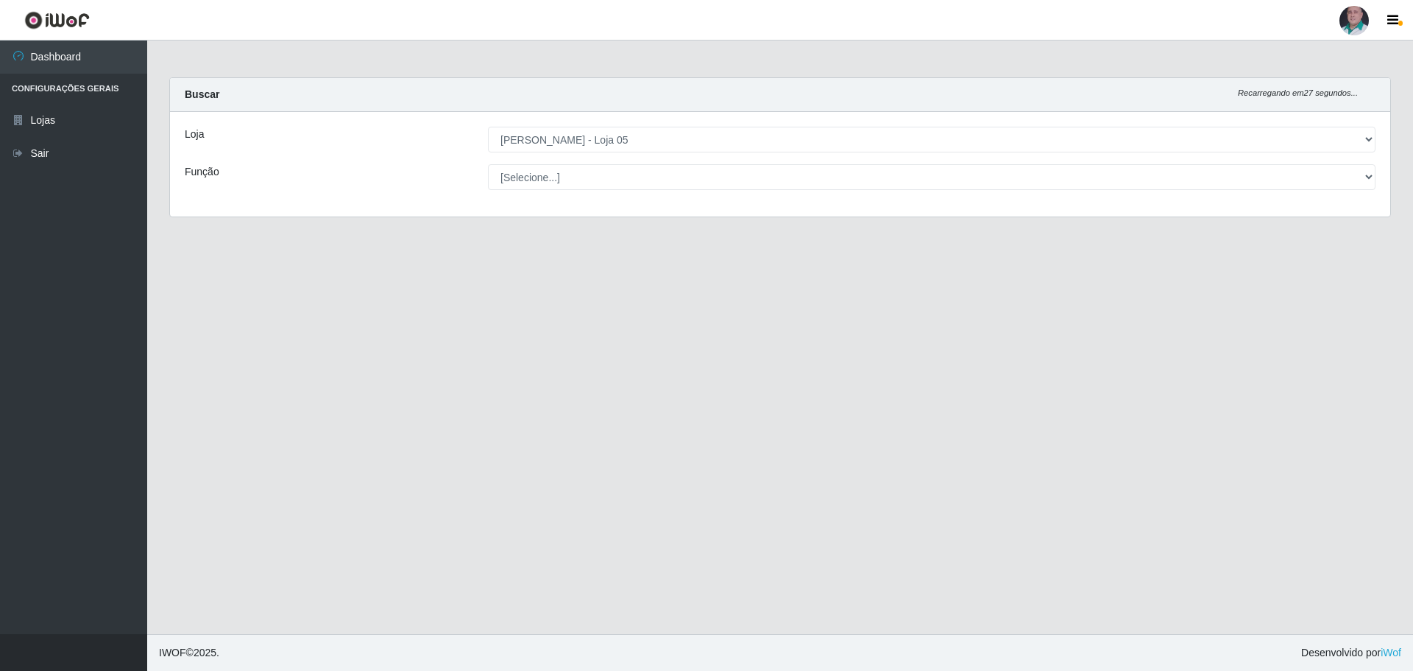
click at [647, 298] on main "Carregando... Buscar Recarregando em 27 segundos... Loja [Selecione...] Mar Ver…" at bounding box center [780, 336] width 1266 height 593
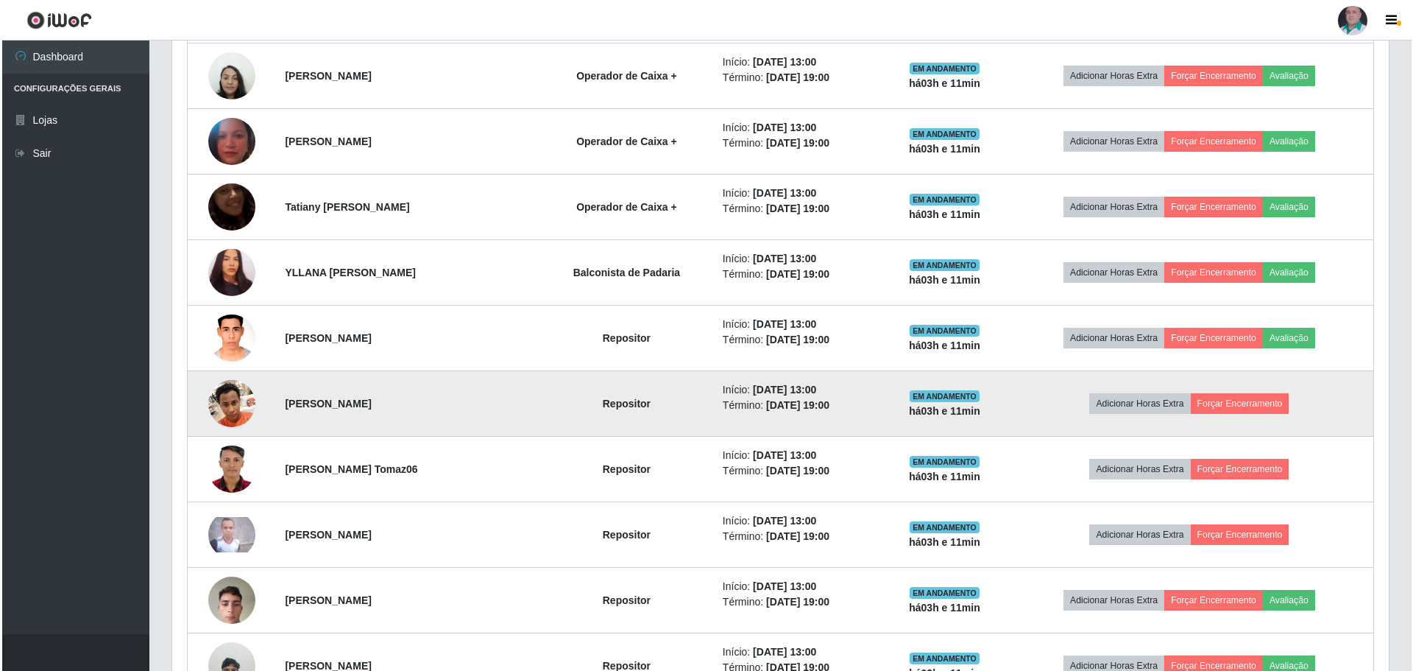
scroll to position [831, 0]
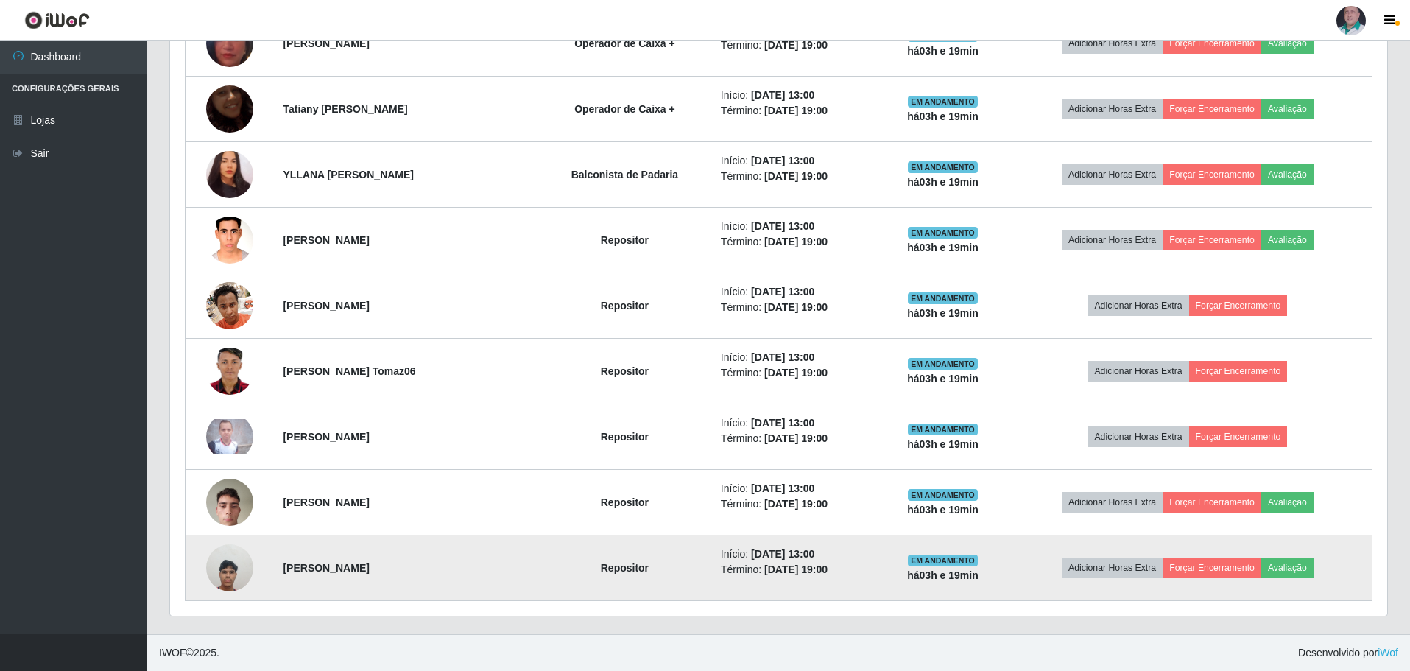
click at [229, 562] on img at bounding box center [229, 567] width 47 height 63
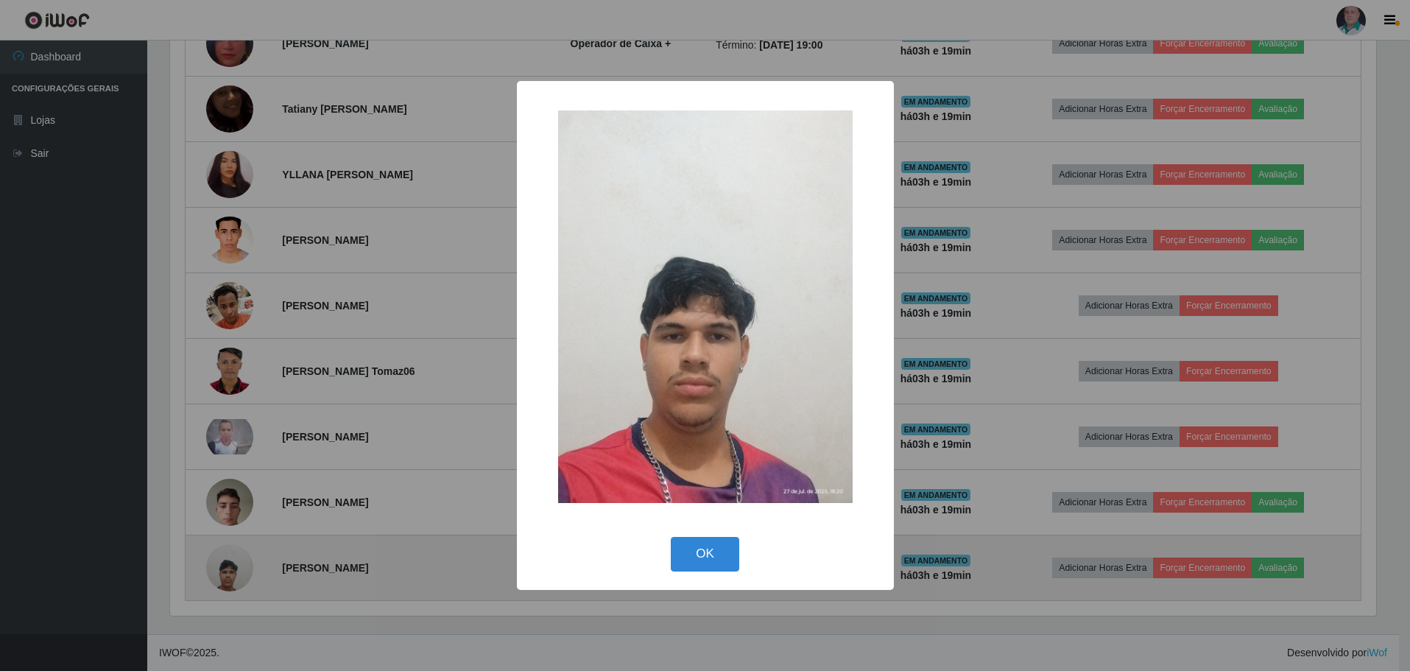
scroll to position [305, 1209]
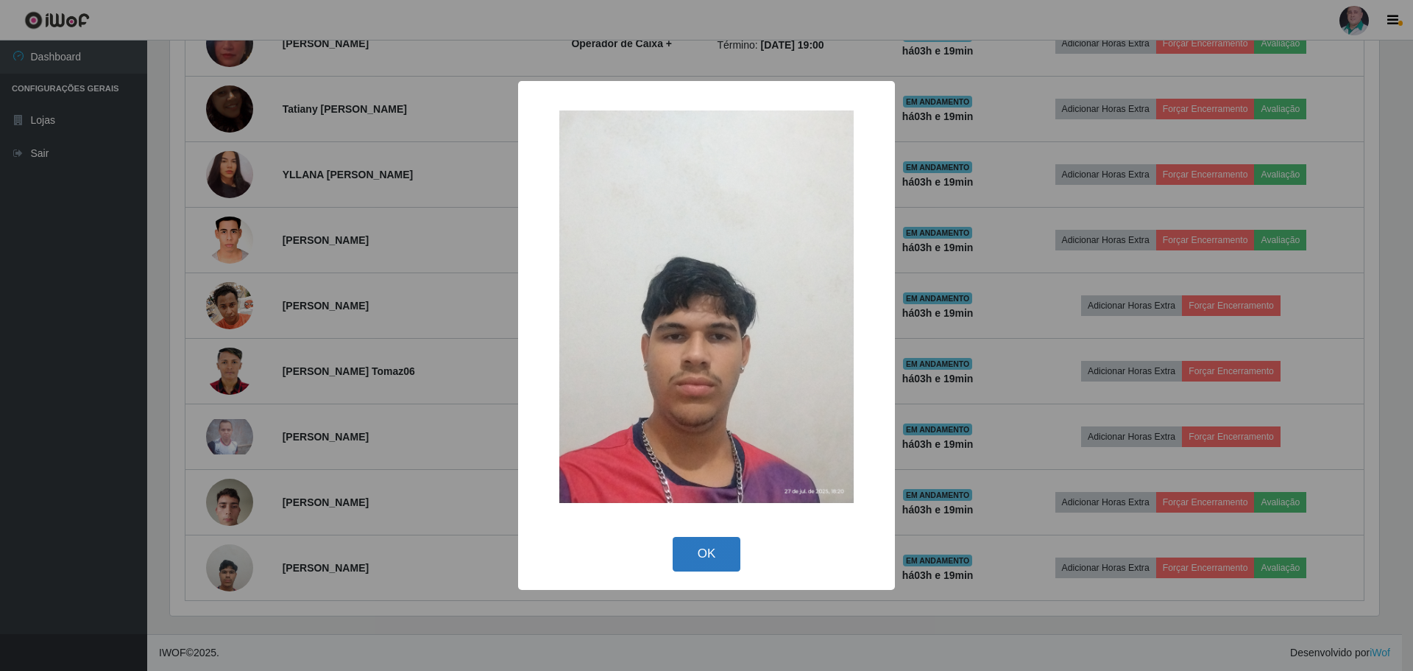
click at [701, 547] on button "OK" at bounding box center [707, 554] width 68 height 35
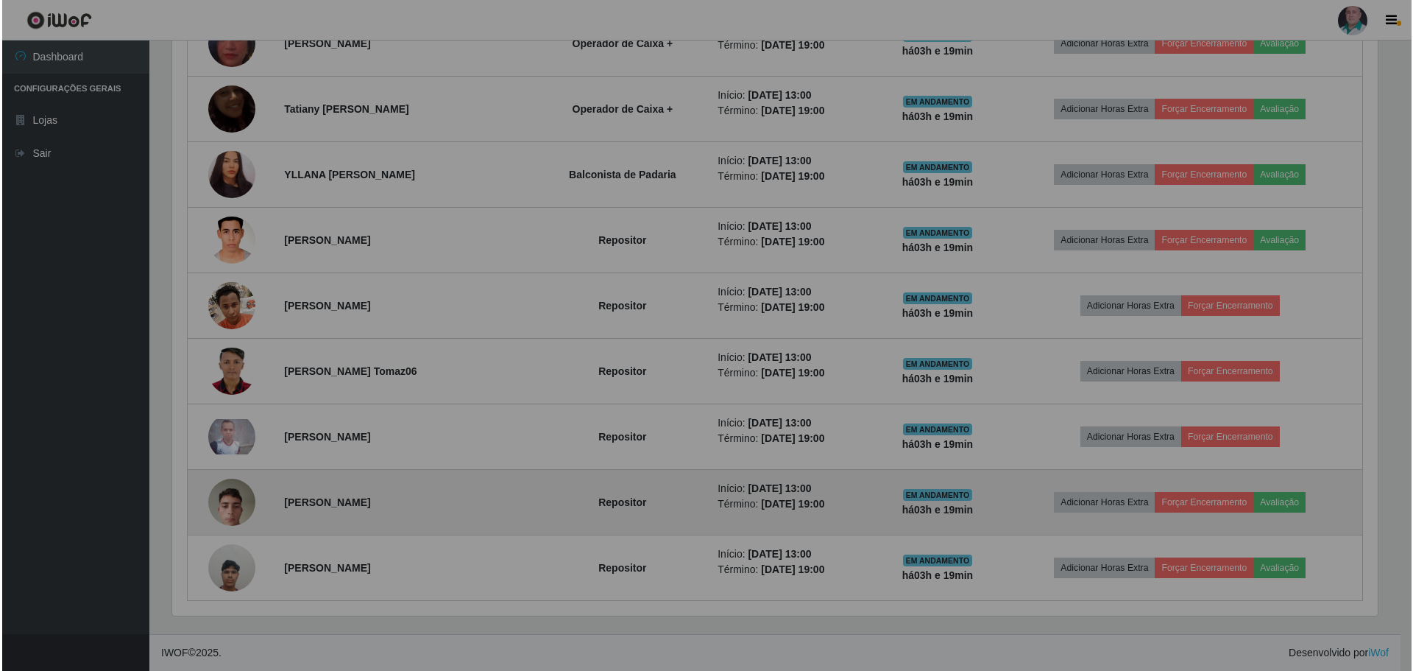
scroll to position [305, 1217]
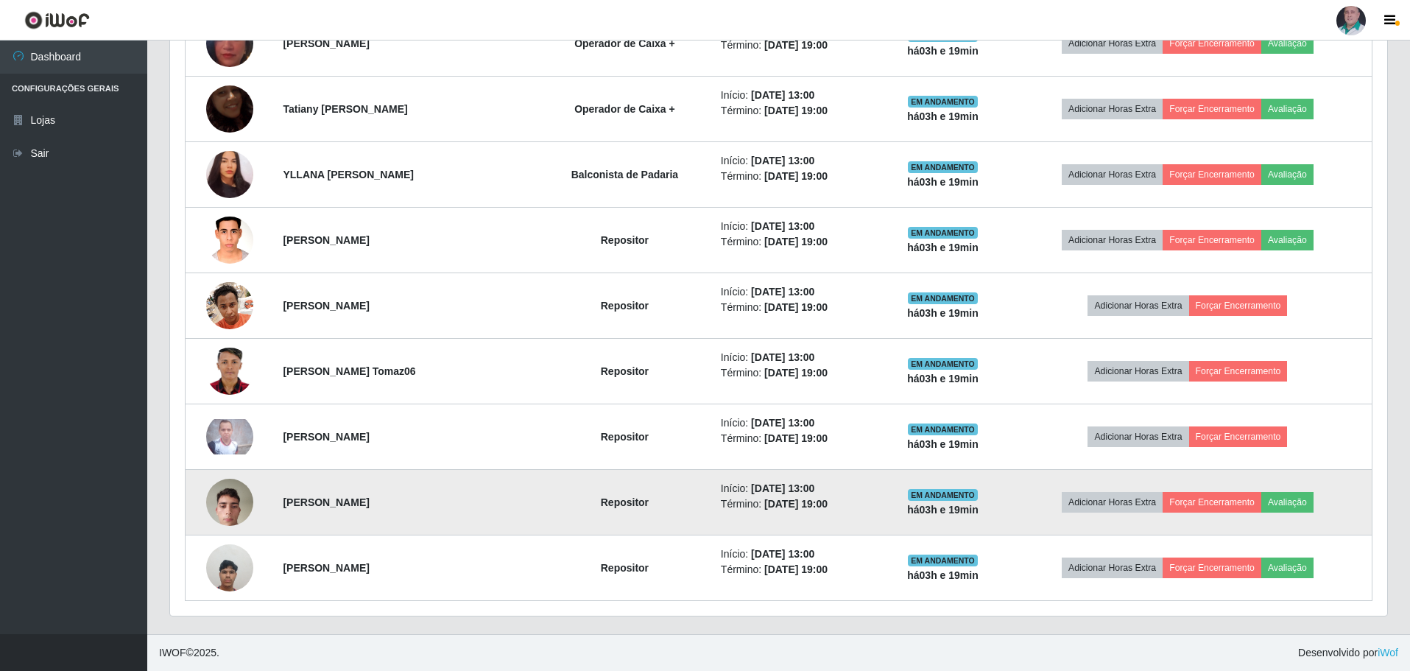
click at [224, 506] on img at bounding box center [229, 501] width 47 height 63
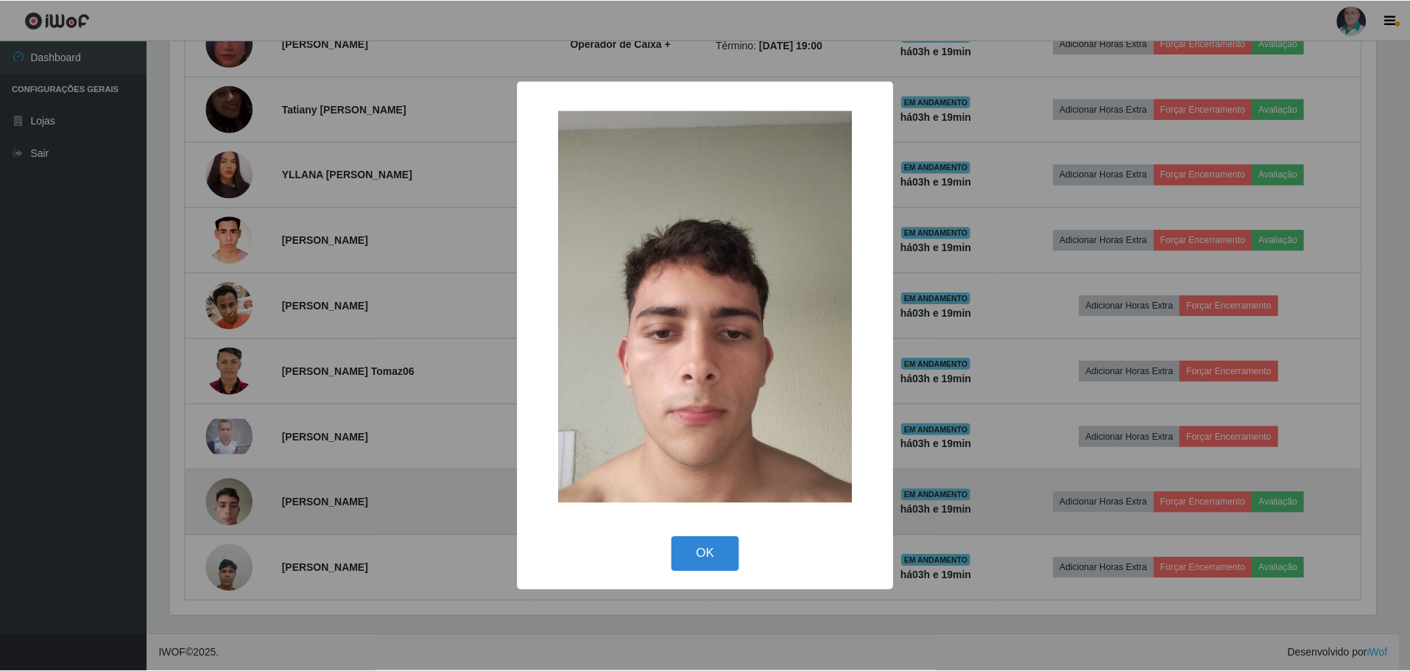
scroll to position [305, 1209]
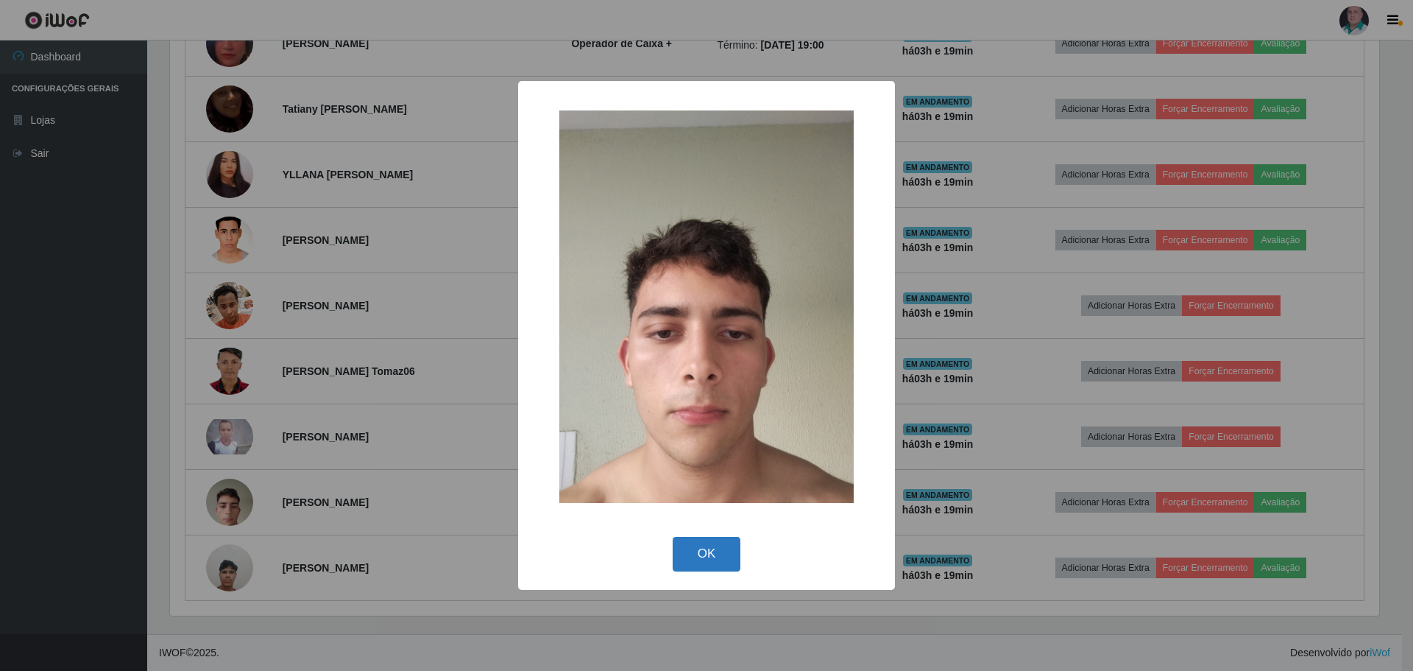
click at [705, 556] on button "OK" at bounding box center [707, 554] width 68 height 35
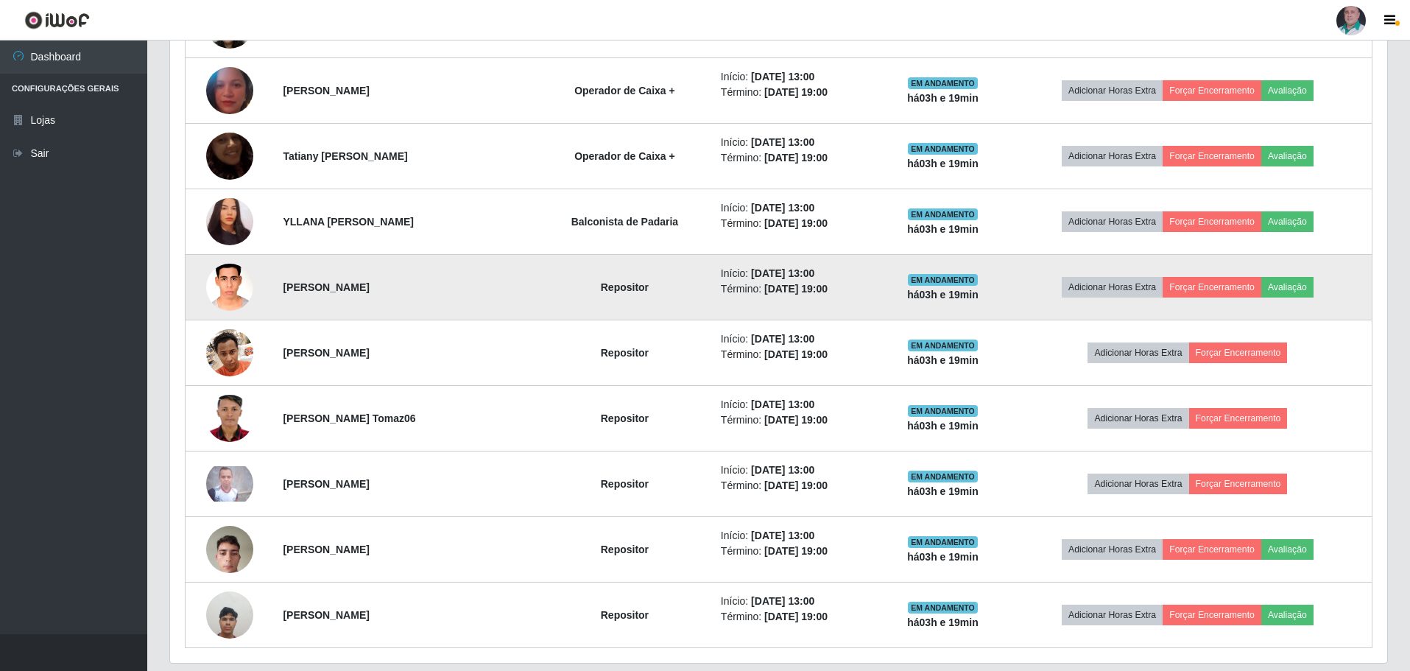
scroll to position [757, 0]
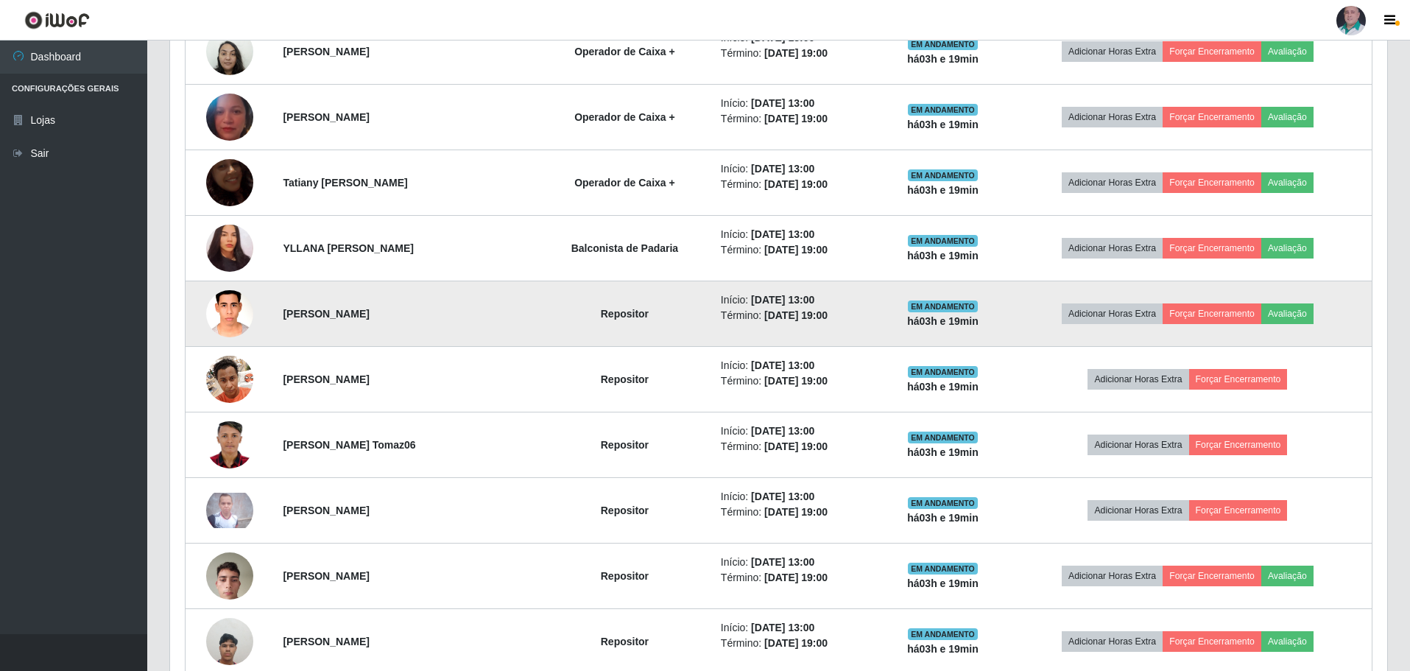
click at [225, 315] on img at bounding box center [229, 313] width 47 height 63
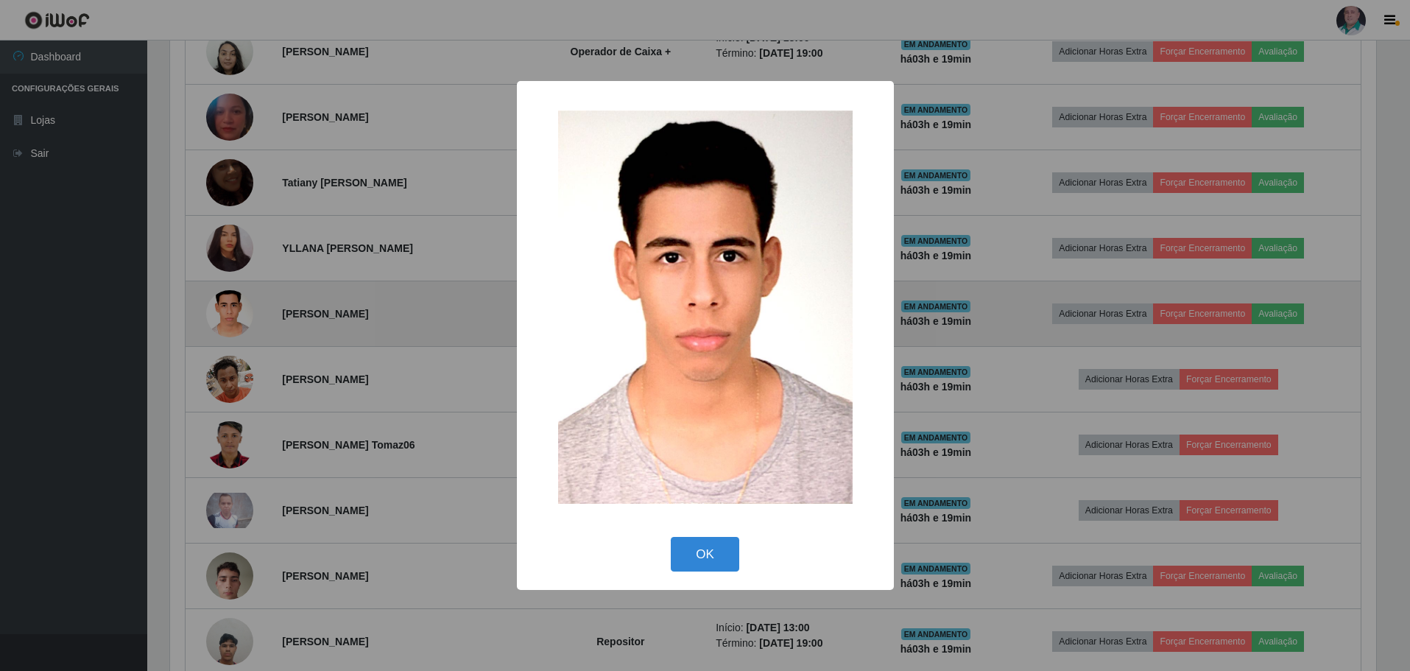
scroll to position [305, 1209]
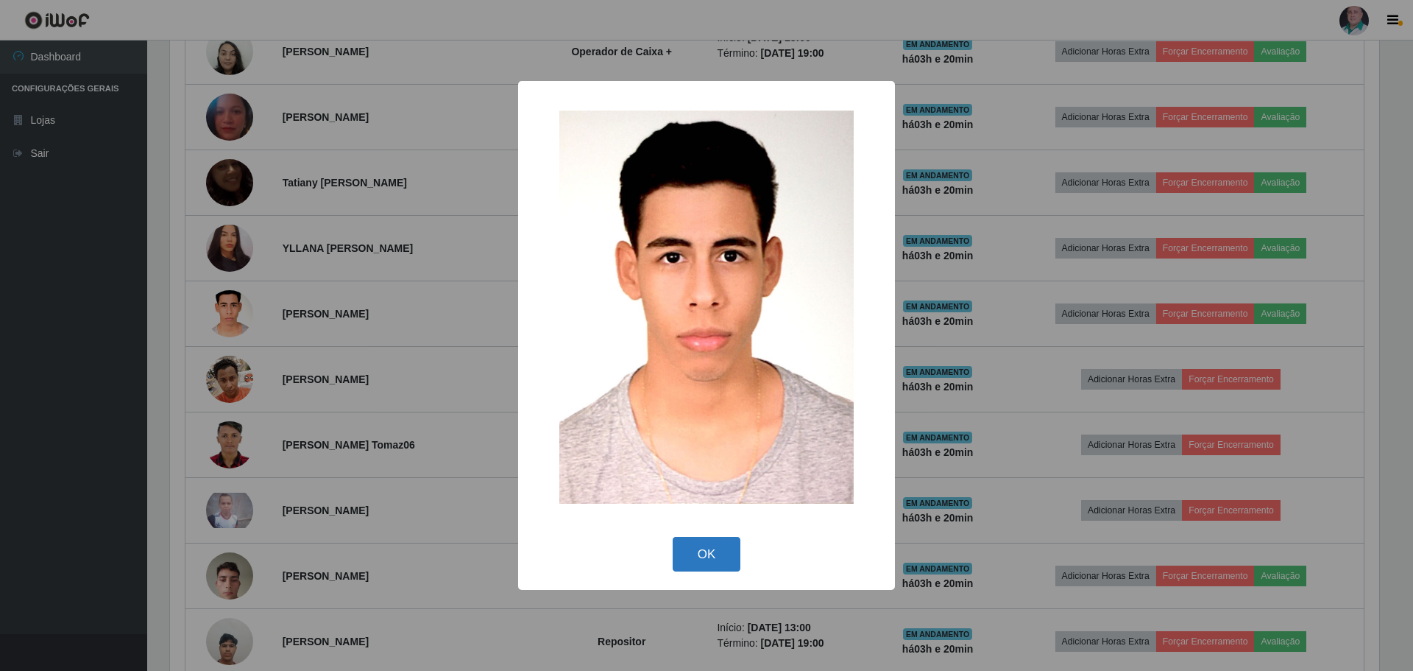
click at [700, 551] on button "OK" at bounding box center [707, 554] width 68 height 35
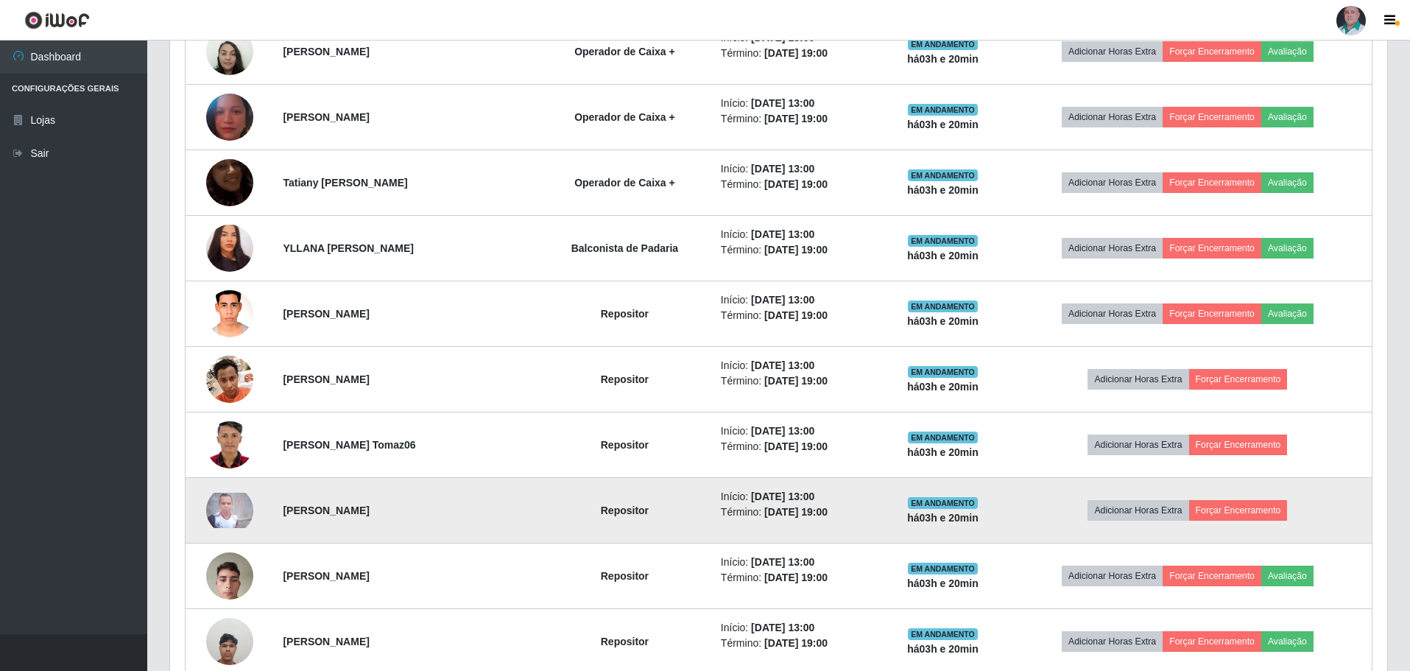
scroll to position [305, 1217]
